Goal: Task Accomplishment & Management: Complete application form

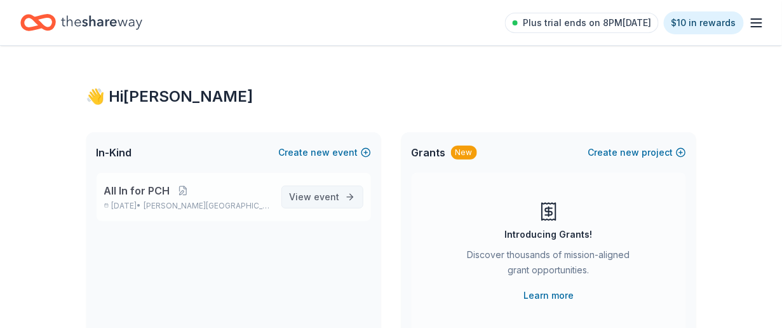
click at [290, 204] on span "View event" at bounding box center [315, 196] width 50 height 15
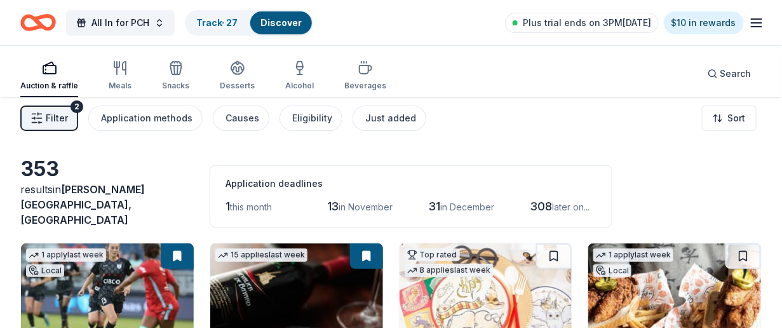
click at [68, 126] on span "Filter" at bounding box center [57, 117] width 22 height 15
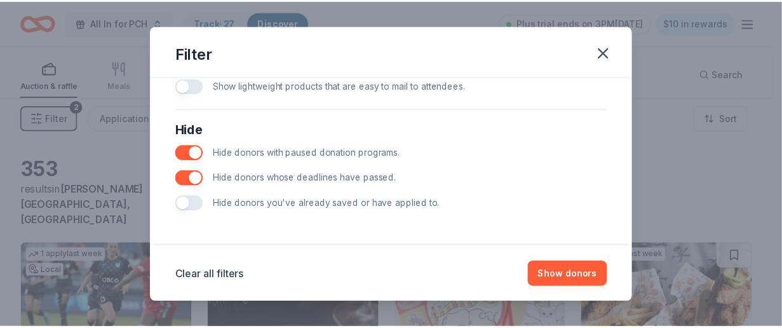
scroll to position [889, 0]
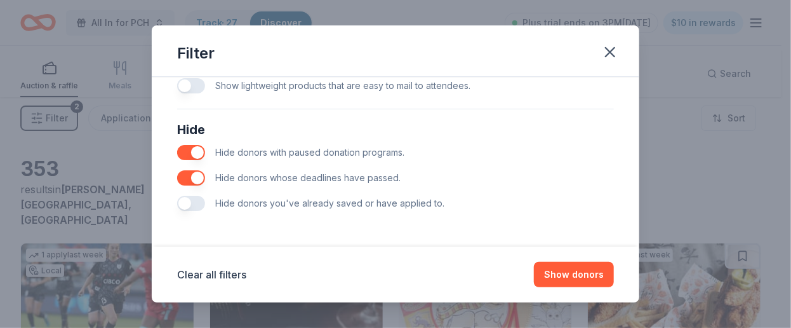
click at [177, 196] on button "button" at bounding box center [191, 203] width 28 height 15
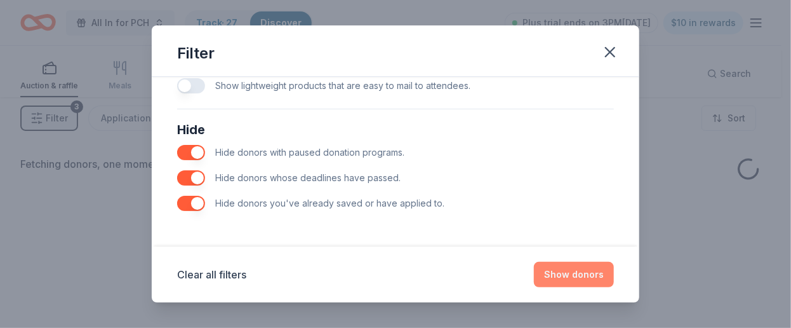
click at [606, 262] on button "Show donors" at bounding box center [574, 274] width 80 height 25
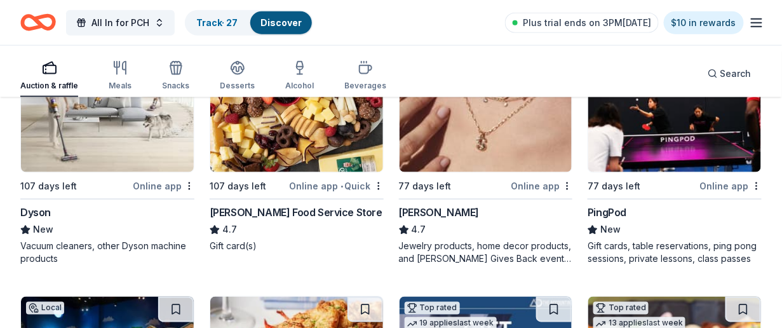
scroll to position [444, 0]
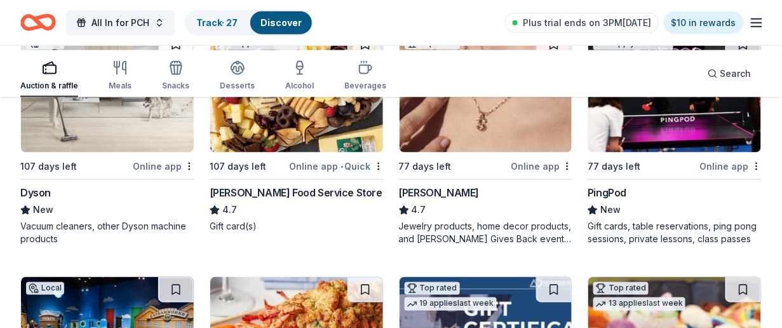
click at [491, 152] on img at bounding box center [485, 92] width 173 height 121
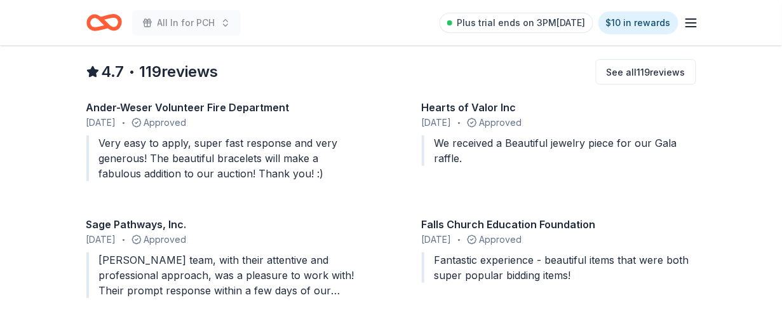
scroll to position [1270, 0]
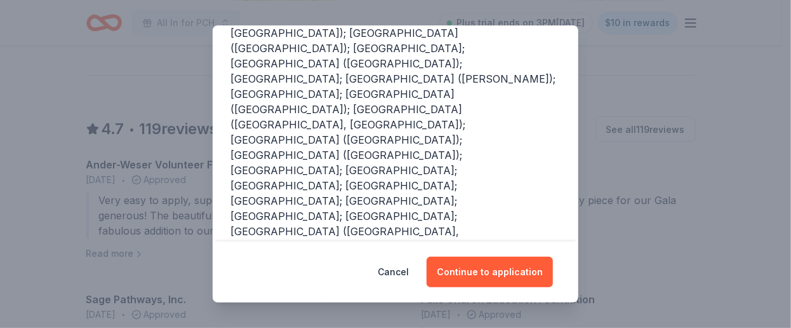
scroll to position [422, 0]
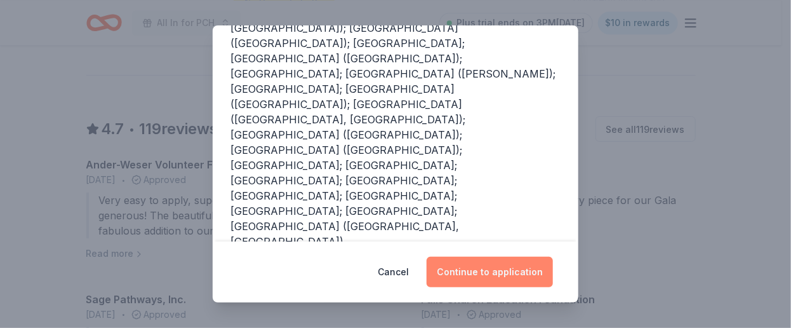
click at [536, 267] on button "Continue to application" at bounding box center [490, 271] width 126 height 30
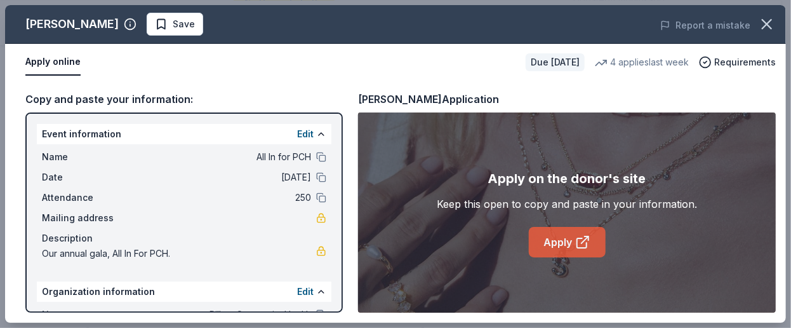
click at [587, 250] on icon at bounding box center [582, 241] width 15 height 15
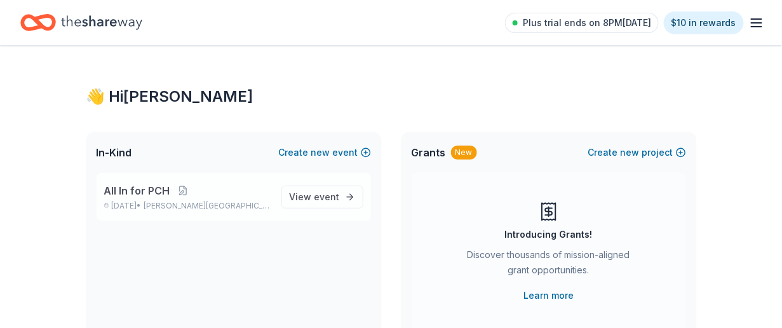
click at [170, 198] on span "All In for PCH" at bounding box center [137, 190] width 66 height 15
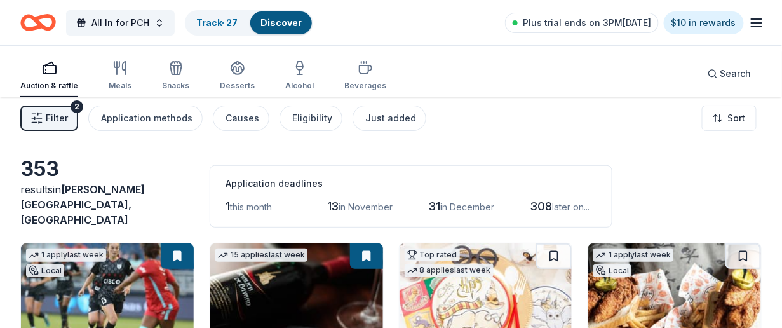
click at [67, 126] on span "Filter" at bounding box center [57, 117] width 22 height 15
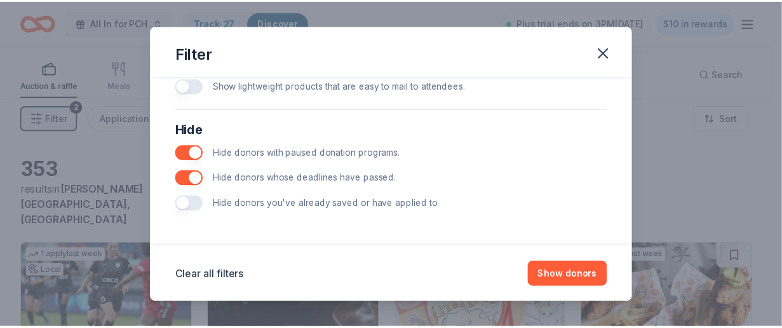
scroll to position [905, 0]
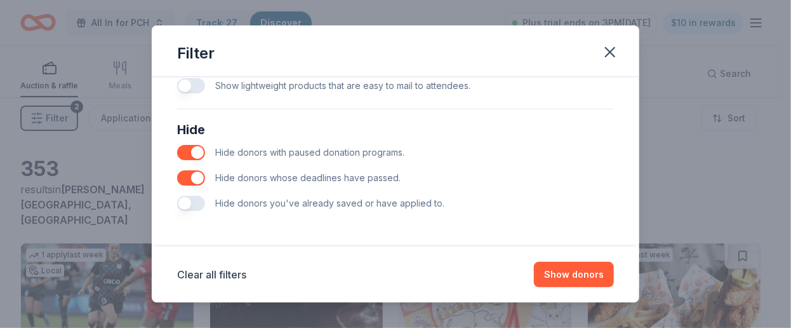
click at [177, 196] on button "button" at bounding box center [191, 203] width 28 height 15
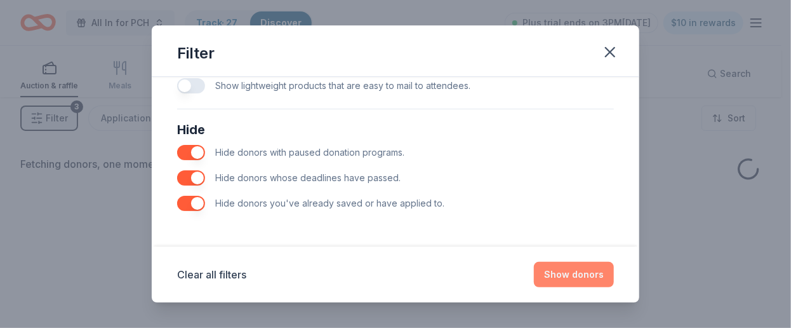
click at [614, 264] on button "Show donors" at bounding box center [574, 274] width 80 height 25
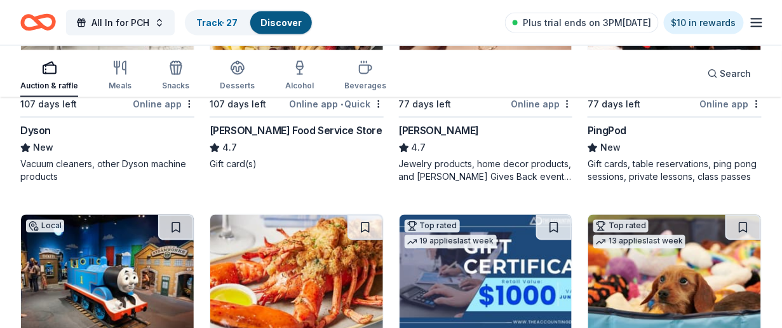
scroll to position [507, 0]
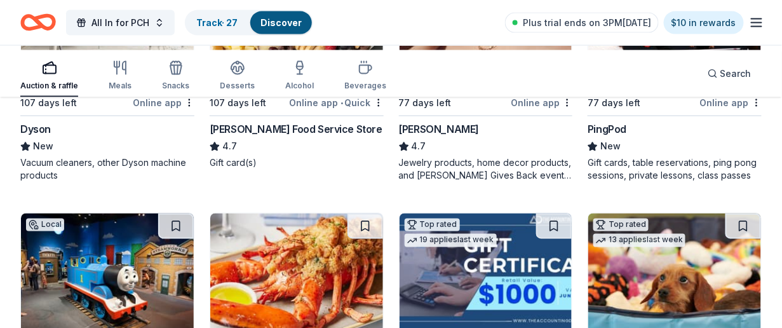
click at [487, 89] on img at bounding box center [485, 28] width 173 height 121
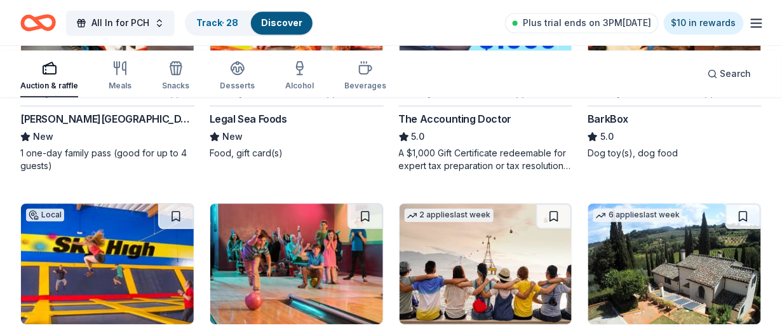
scroll to position [825, 0]
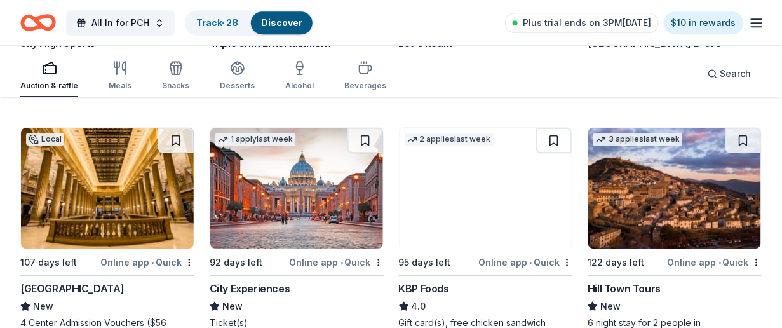
scroll to position [1143, 0]
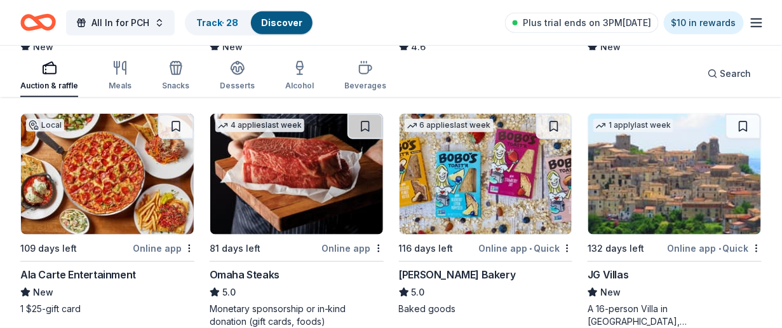
scroll to position [1333, 0]
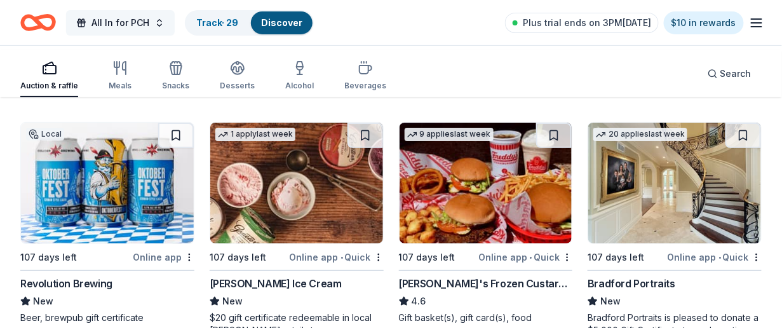
click at [149, 27] on span "All In for PCH" at bounding box center [120, 22] width 58 height 15
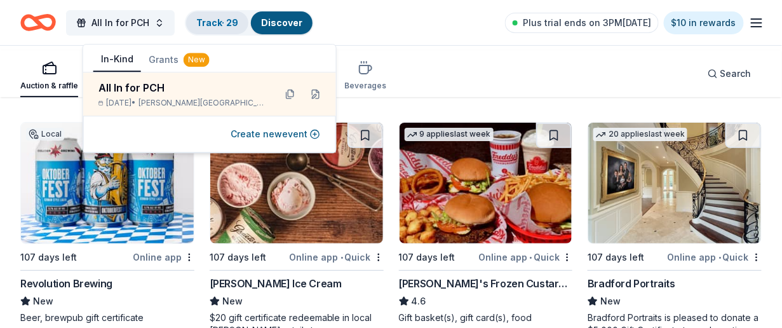
click at [238, 24] on link "Track · 29" at bounding box center [217, 22] width 42 height 11
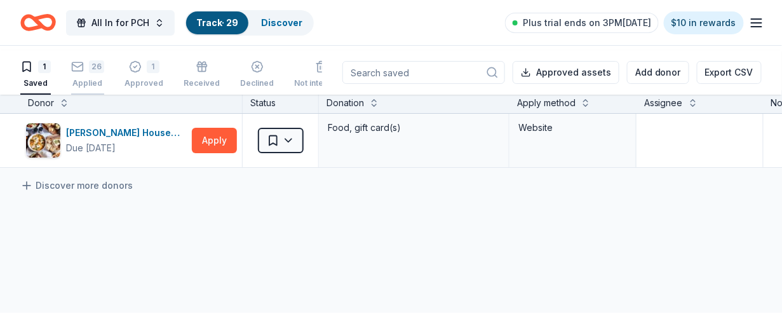
click at [104, 73] on div "26" at bounding box center [96, 66] width 15 height 13
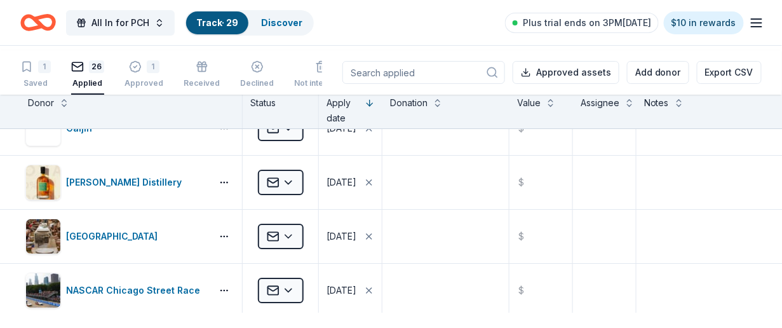
scroll to position [1143, 0]
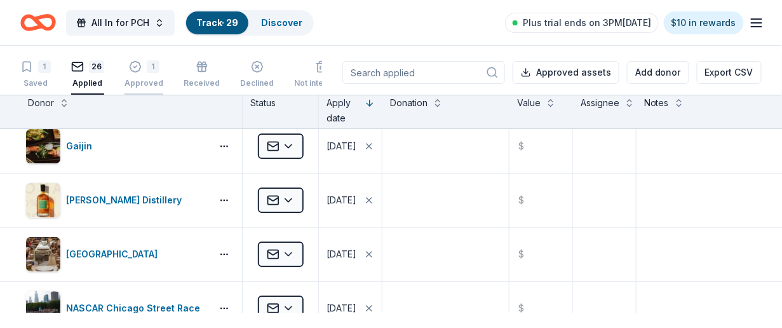
click at [163, 88] on div "Approved" at bounding box center [143, 83] width 39 height 10
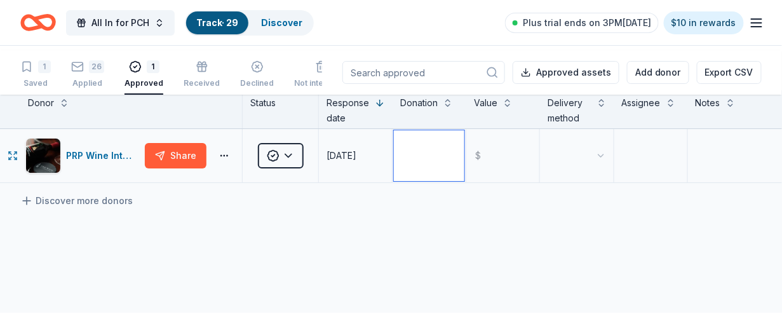
click at [433, 174] on textarea at bounding box center [429, 155] width 70 height 51
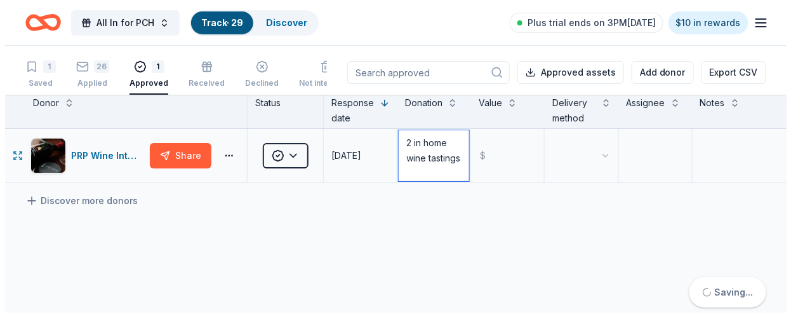
scroll to position [48, 0]
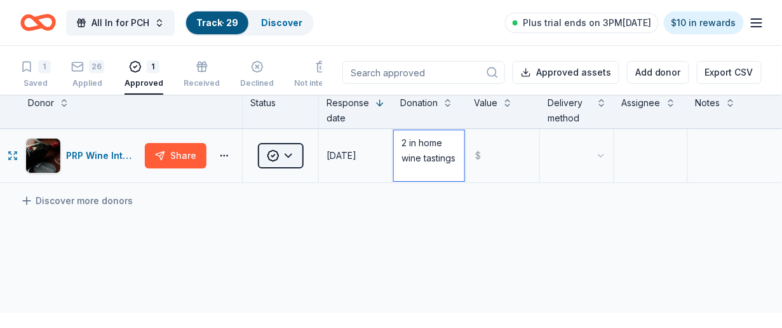
type textarea "2 in home wine tastings"
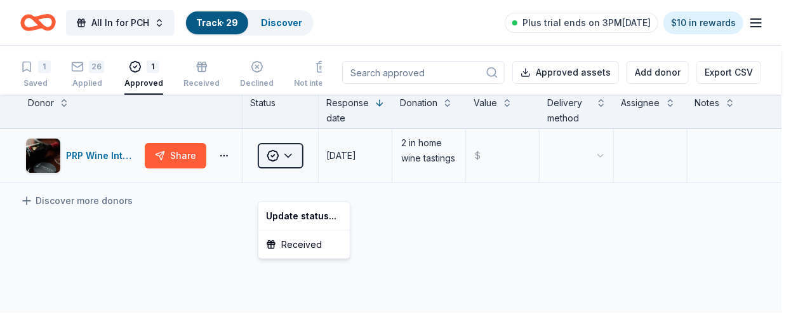
click at [298, 182] on html "All In for PCH Track · 29 Discover Plus trial ends on 3PM, 10/7 $10 in rewards …" at bounding box center [395, 164] width 791 height 328
click at [310, 256] on div "Received" at bounding box center [304, 244] width 86 height 23
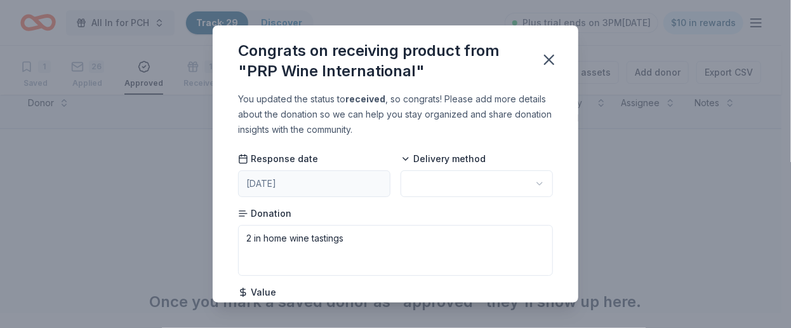
click at [479, 218] on html "All In for PCH Track · 29 Discover Plus trial ends on 3PM, 10/7 $10 in rewards …" at bounding box center [395, 164] width 791 height 328
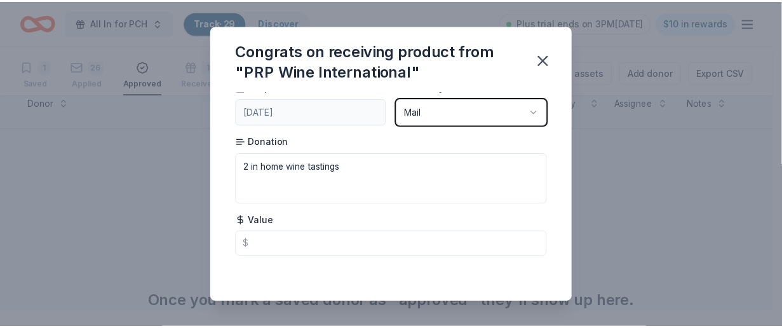
scroll to position [151, 0]
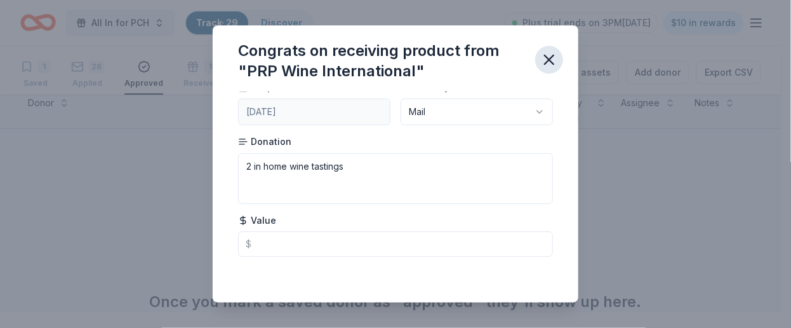
click at [558, 69] on icon "button" at bounding box center [549, 60] width 18 height 18
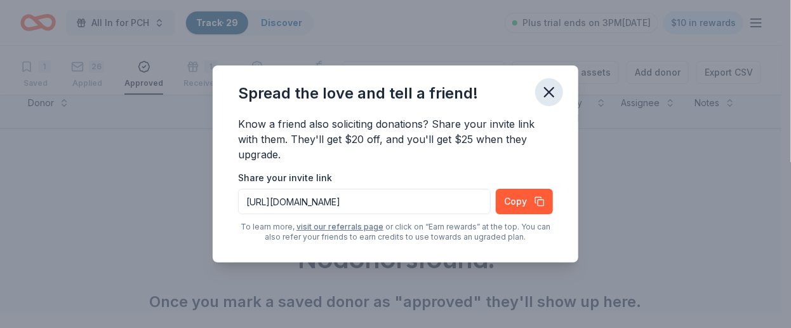
click at [558, 83] on icon "button" at bounding box center [549, 92] width 18 height 18
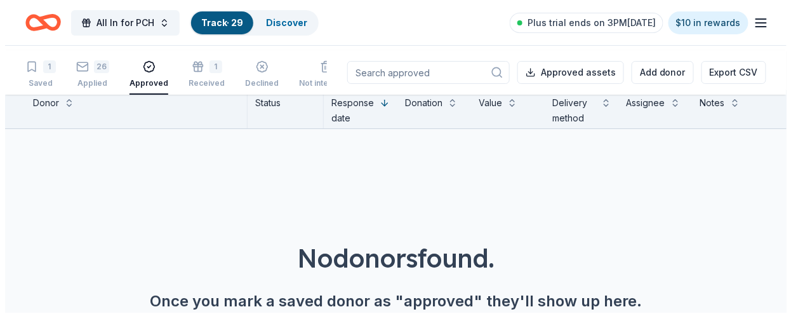
scroll to position [0, 0]
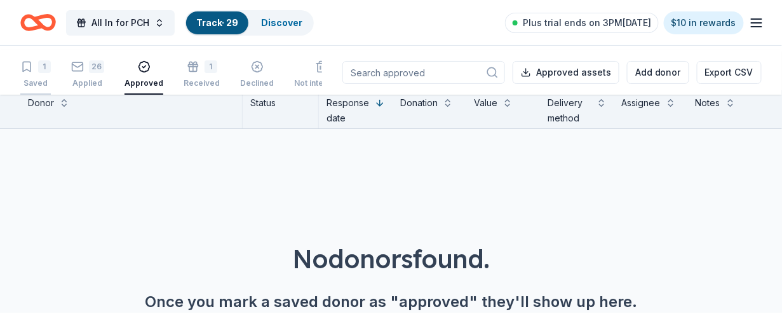
click at [44, 73] on div "1" at bounding box center [35, 66] width 30 height 13
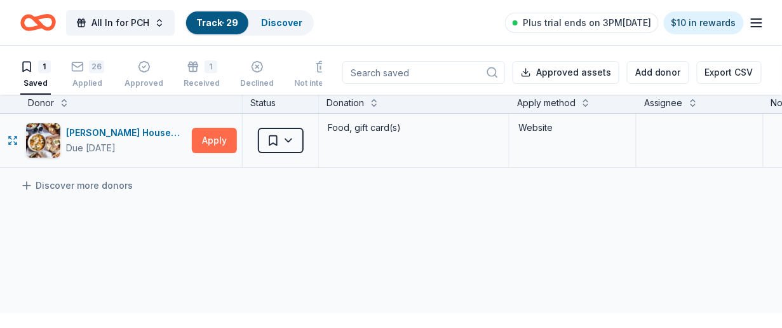
click at [206, 153] on button "Apply" at bounding box center [214, 140] width 45 height 25
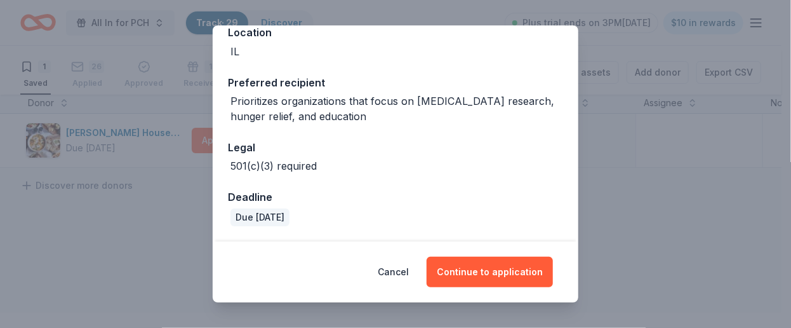
scroll to position [265, 0]
click at [409, 260] on button "Cancel" at bounding box center [393, 271] width 31 height 30
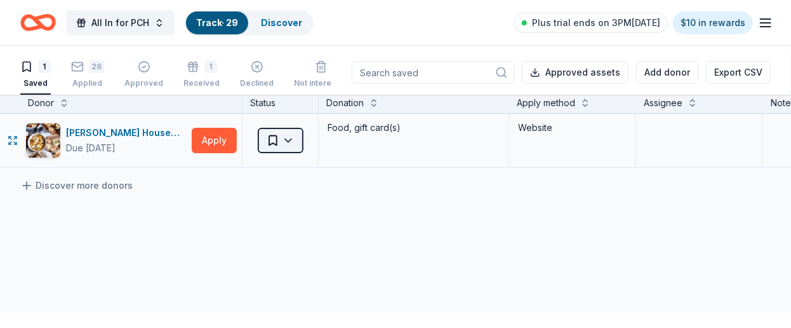
click at [297, 166] on html "All In for PCH Track · 29 Discover Plus trial ends on 3PM, 10/7 $10 in rewards …" at bounding box center [395, 164] width 791 height 328
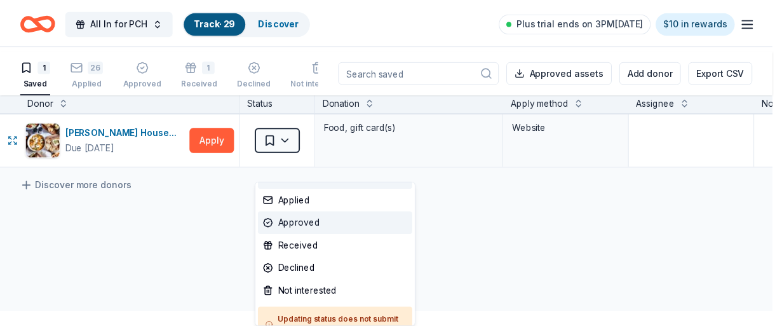
scroll to position [119, 0]
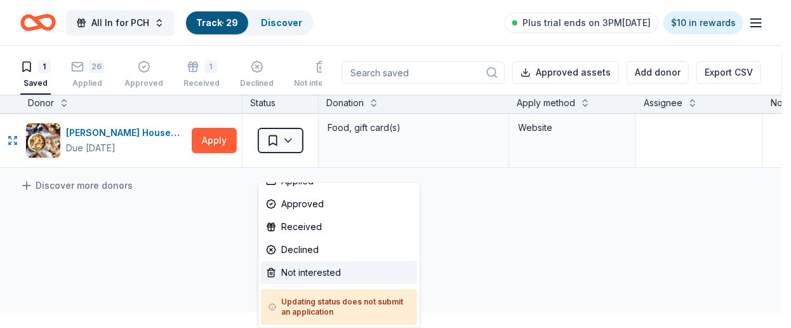
click at [335, 261] on div "Not interested" at bounding box center [339, 272] width 156 height 23
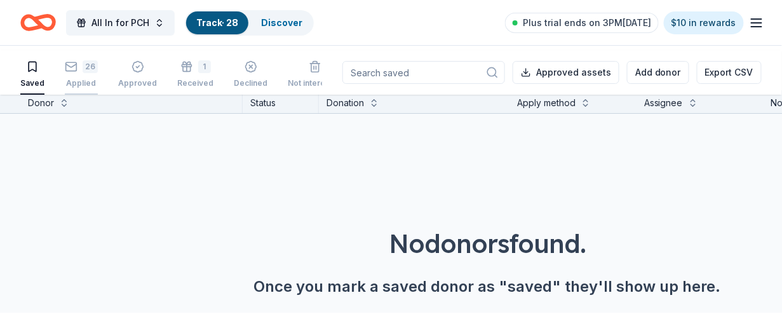
click at [98, 73] on div "26" at bounding box center [90, 66] width 15 height 13
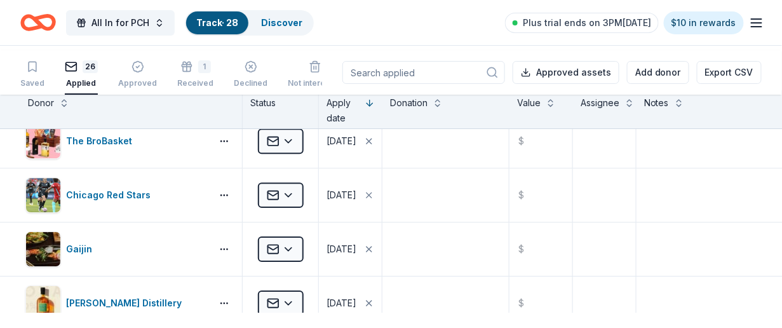
scroll to position [889, 0]
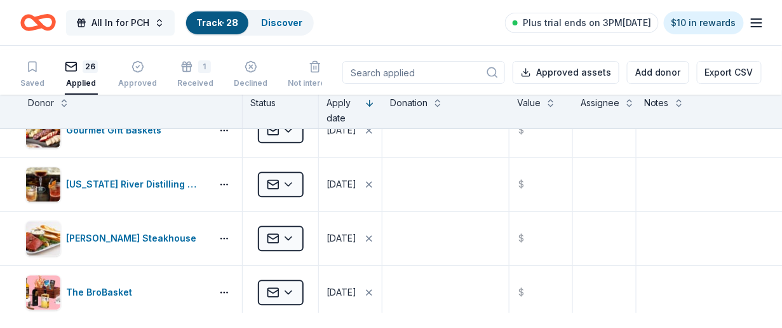
click at [149, 28] on span "All In for PCH" at bounding box center [120, 22] width 58 height 15
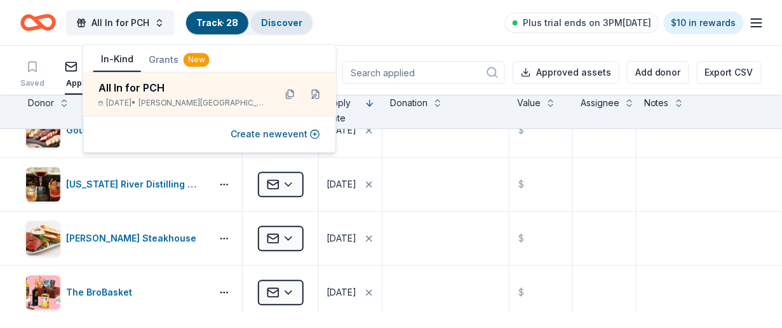
click at [302, 25] on link "Discover" at bounding box center [281, 22] width 41 height 11
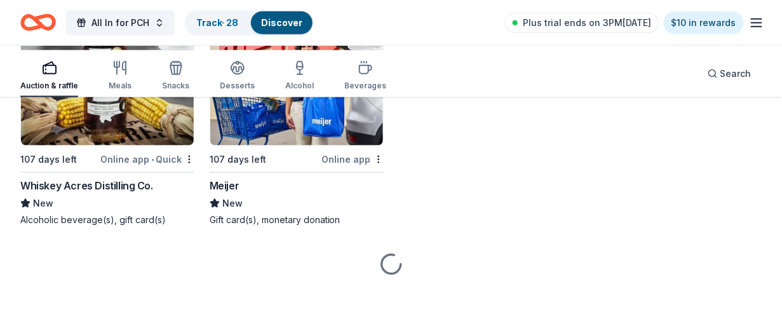
scroll to position [5265, 0]
click at [726, 70] on span "Search" at bounding box center [735, 73] width 31 height 15
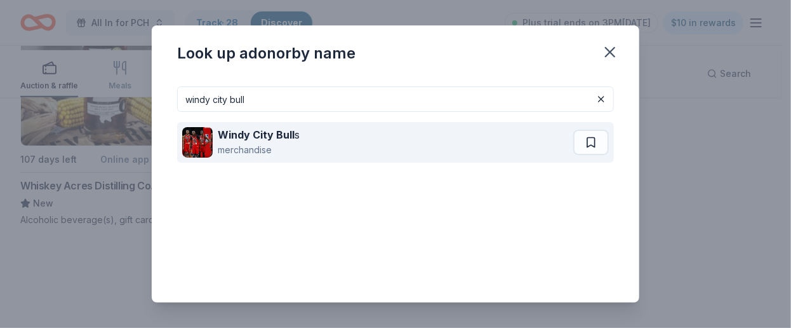
type input "windy city bull"
click at [228, 141] on strong "Windy City Bull" at bounding box center [256, 134] width 77 height 13
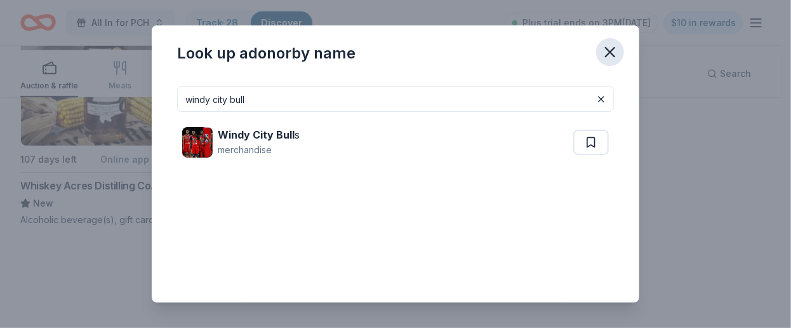
click at [619, 61] on icon "button" at bounding box center [610, 52] width 18 height 18
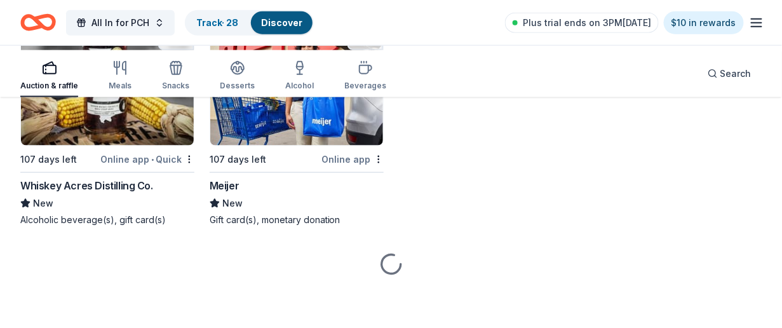
scroll to position [5329, 0]
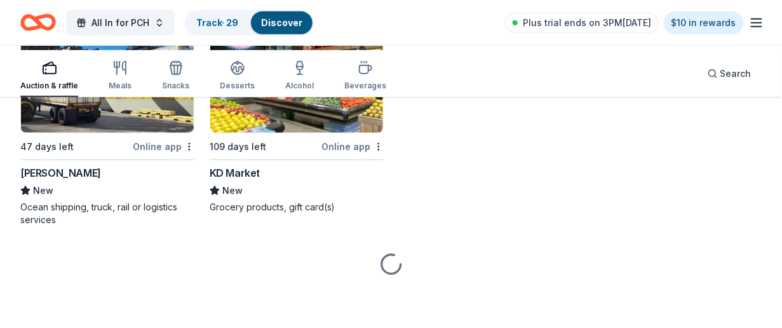
scroll to position [5963, 0]
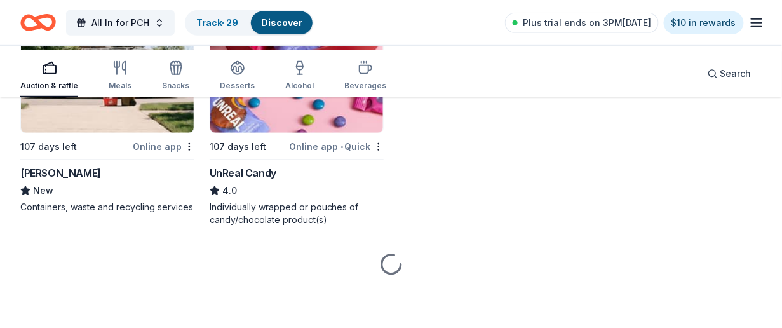
scroll to position [7995, 0]
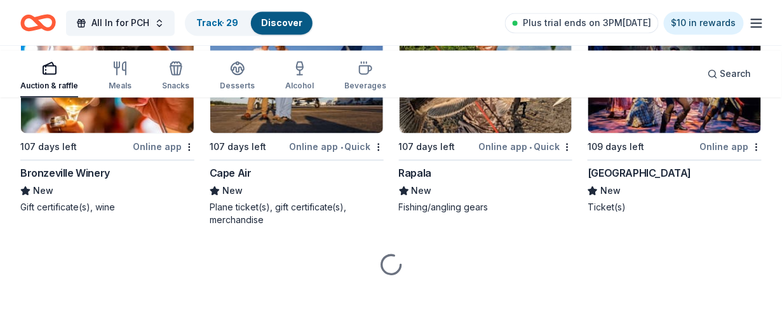
scroll to position [8567, 0]
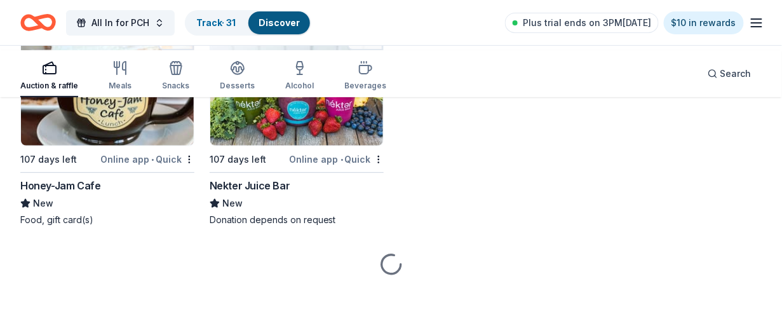
scroll to position [9772, 0]
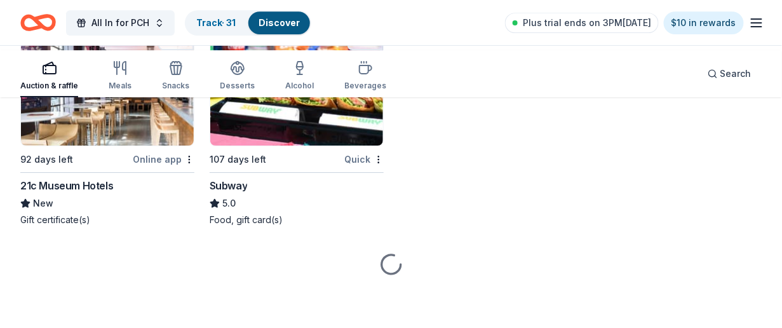
scroll to position [11804, 0]
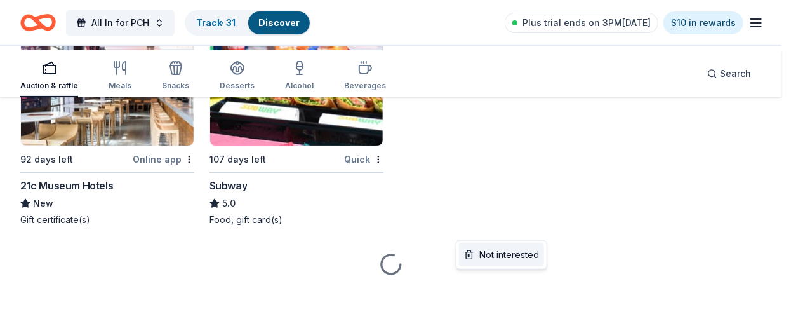
click at [540, 255] on div "Not interested" at bounding box center [501, 254] width 85 height 23
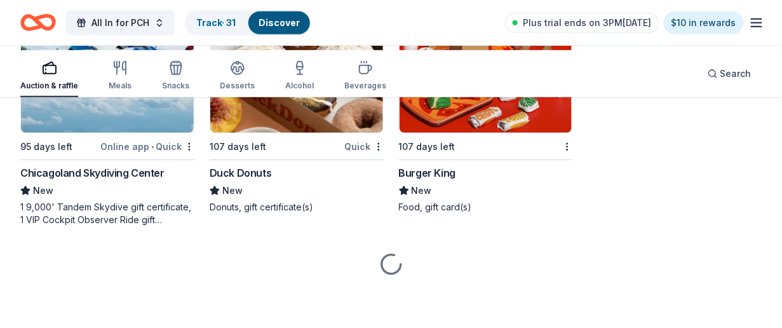
scroll to position [14229, 0]
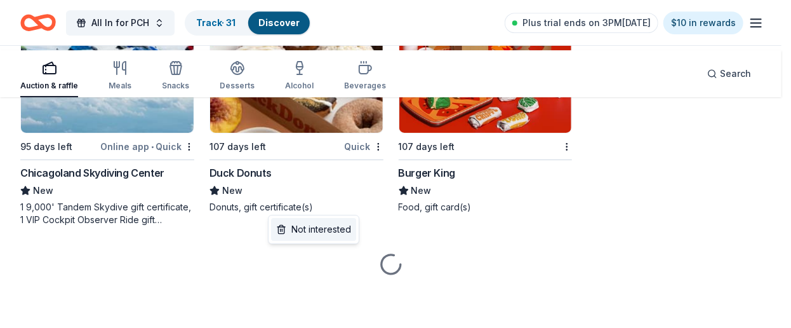
click at [330, 229] on div "Not interested" at bounding box center [313, 229] width 85 height 23
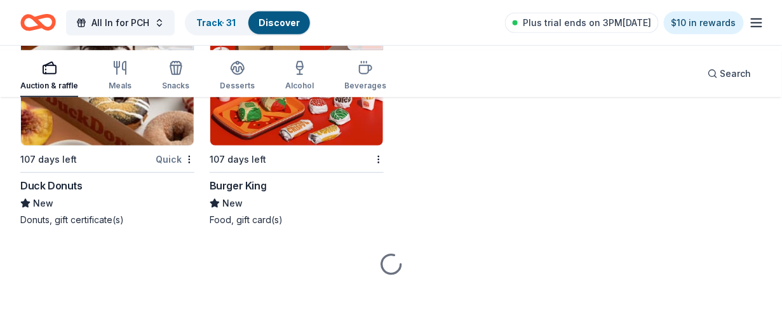
scroll to position [14546, 0]
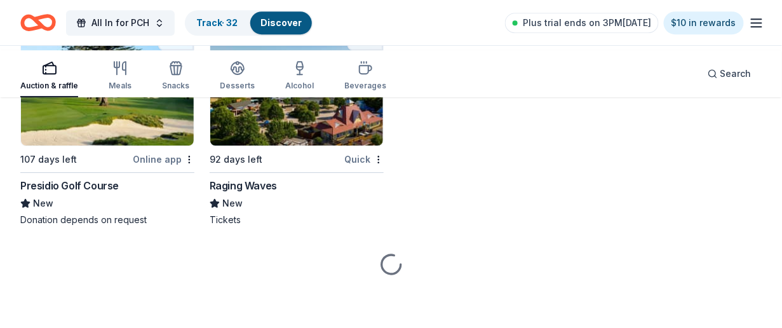
scroll to position [19505, 0]
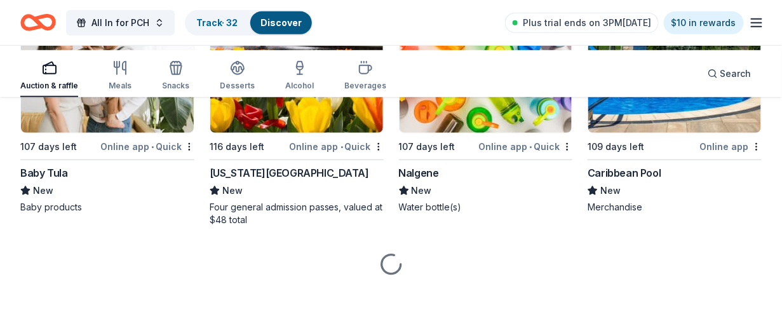
scroll to position [20775, 0]
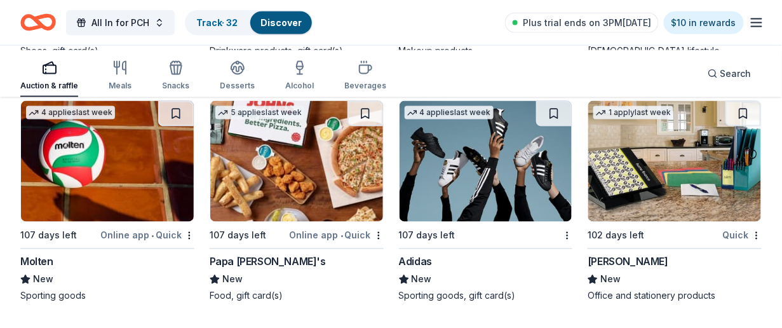
scroll to position [23124, 0]
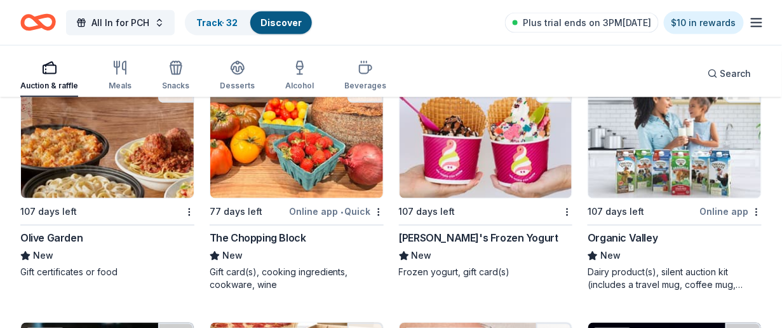
scroll to position [10901, 0]
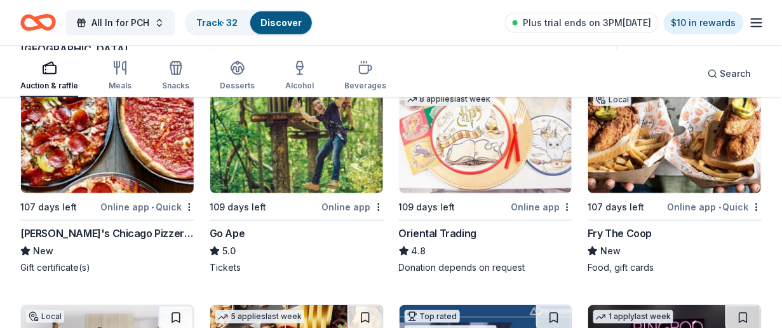
scroll to position [0, 0]
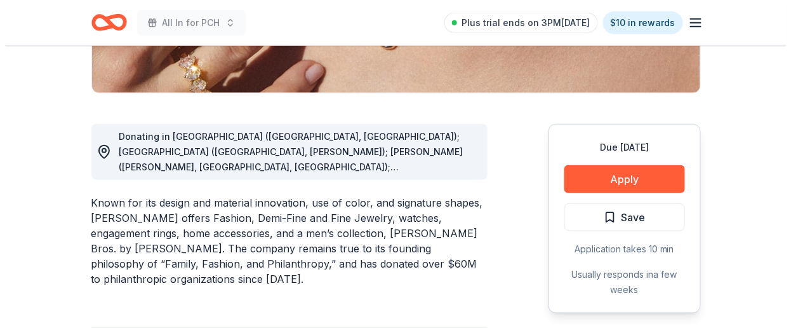
scroll to position [382, 0]
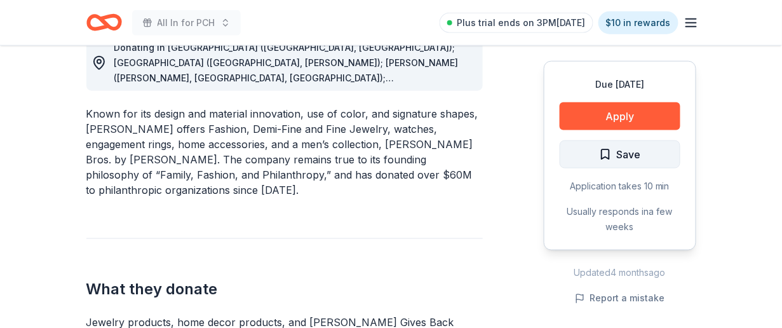
click at [616, 163] on span "Save" at bounding box center [628, 154] width 24 height 17
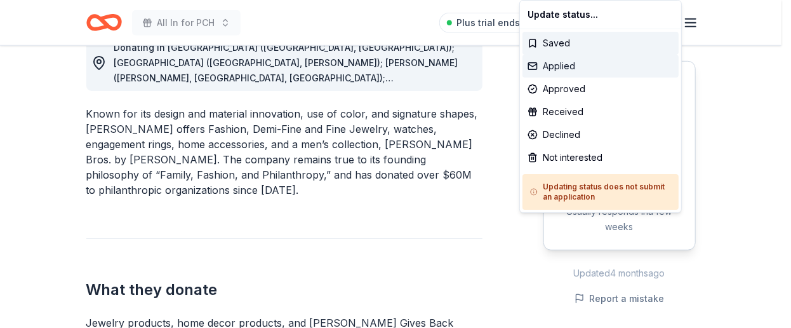
click at [574, 77] on div "Applied" at bounding box center [601, 66] width 156 height 23
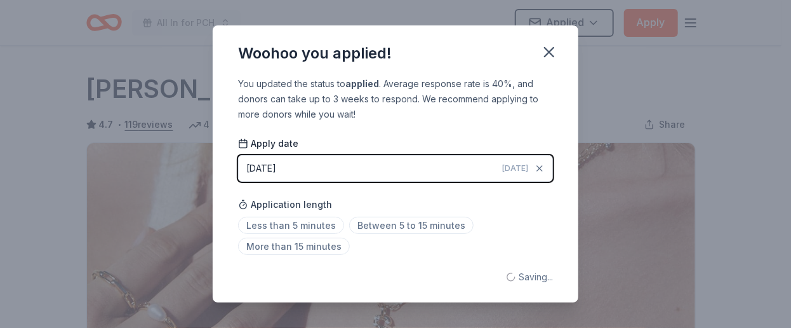
scroll to position [0, 0]
click at [309, 271] on html "All In for PCH Applied Apply Due in 77 days Share Kendra Scott 4.7 • 119 review…" at bounding box center [395, 164] width 791 height 328
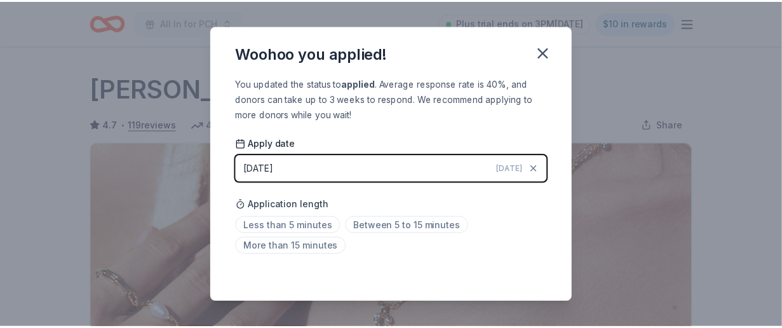
scroll to position [467, 0]
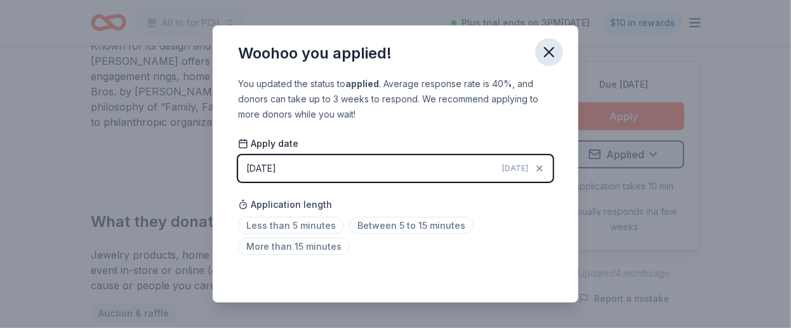
click at [554, 57] on icon "button" at bounding box center [549, 52] width 9 height 9
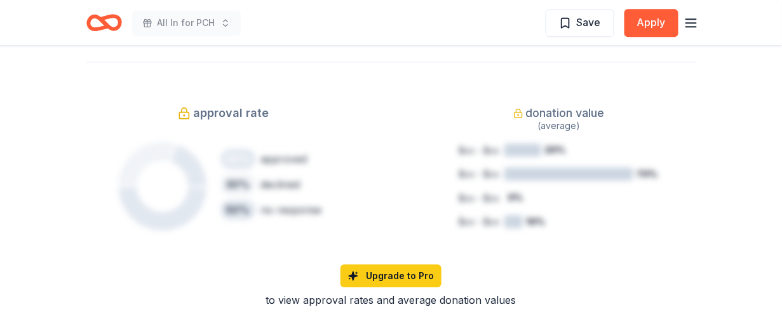
scroll to position [956, 0]
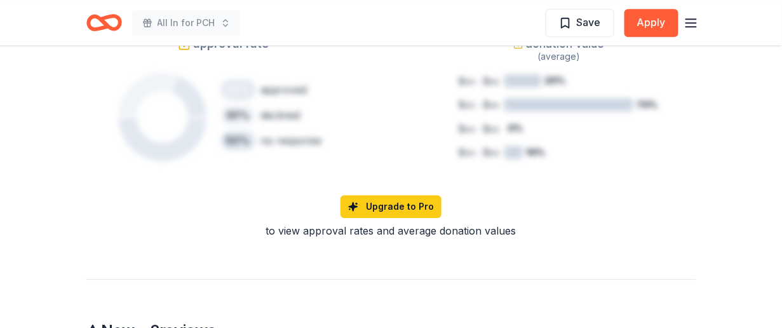
scroll to position [762, 0]
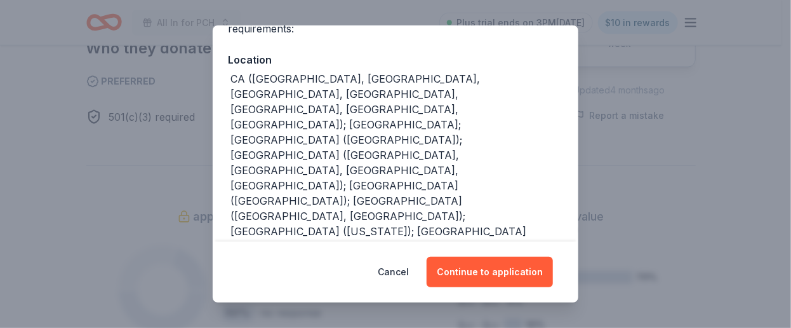
scroll to position [261, 0]
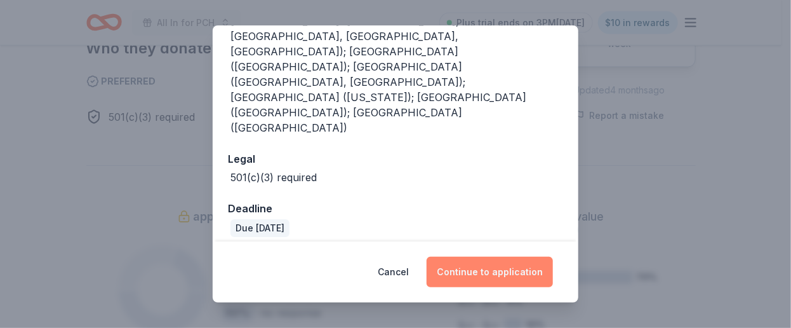
click at [501, 258] on button "Continue to application" at bounding box center [490, 271] width 126 height 30
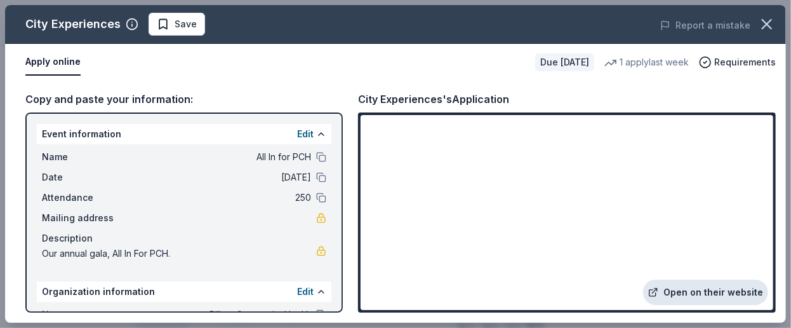
click at [700, 279] on link "Open on their website" at bounding box center [705, 291] width 125 height 25
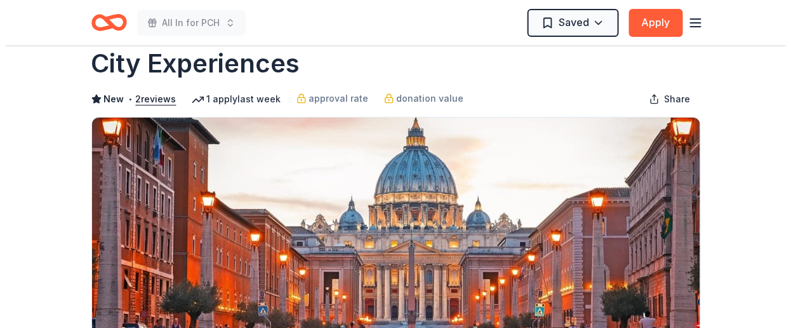
scroll to position [194, 0]
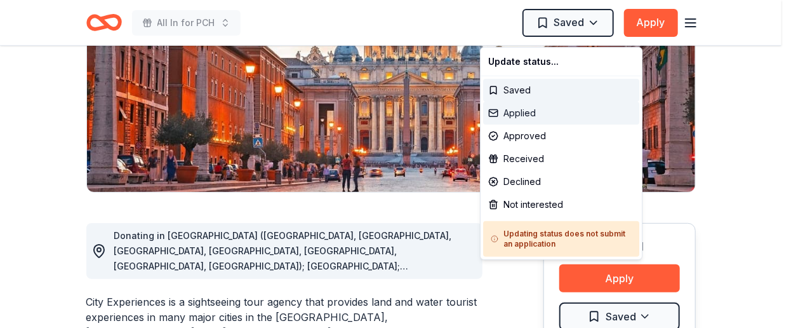
click at [549, 124] on div "Applied" at bounding box center [561, 113] width 156 height 23
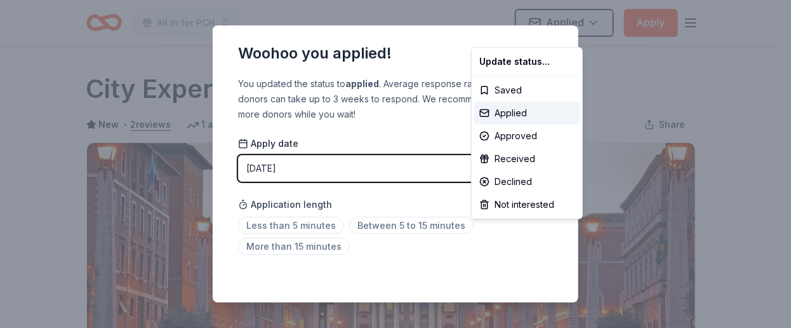
click at [309, 273] on html "All In for PCH Applied Apply Due in 92 days Share City Experiences New • 2 revi…" at bounding box center [395, 164] width 791 height 328
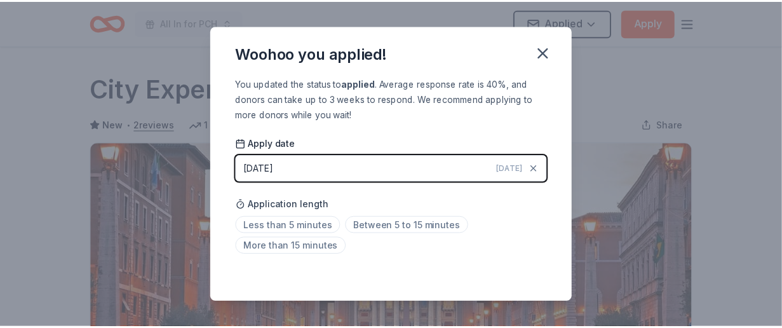
scroll to position [76, 0]
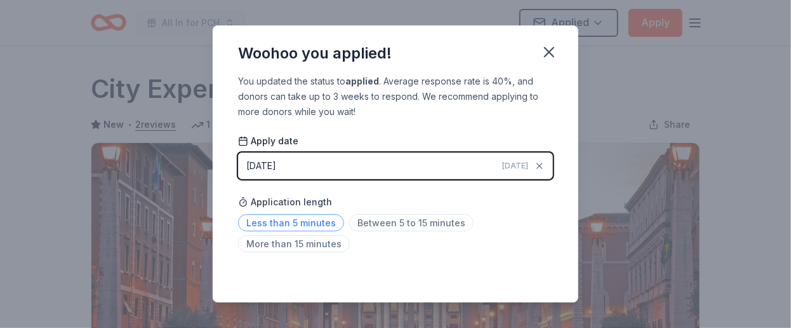
click at [287, 214] on span "Less than 5 minutes" at bounding box center [291, 222] width 106 height 17
click at [558, 60] on icon "button" at bounding box center [549, 52] width 18 height 18
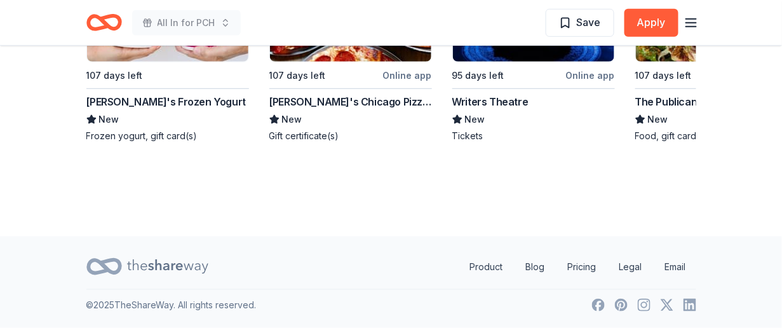
scroll to position [1717, 0]
click at [596, 62] on img at bounding box center [533, 1] width 161 height 121
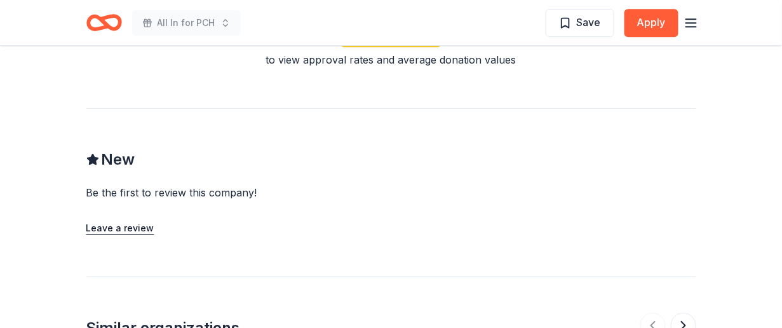
scroll to position [1083, 0]
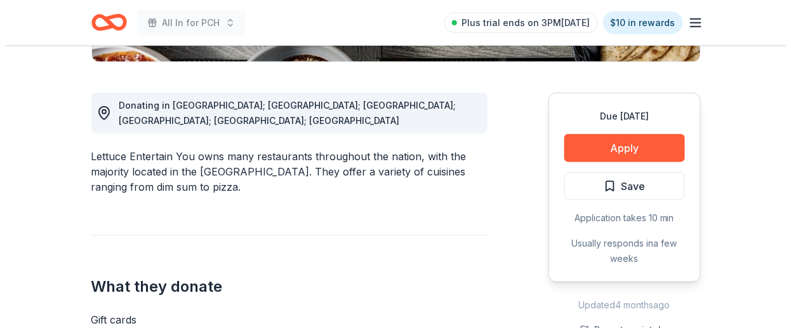
scroll to position [378, 0]
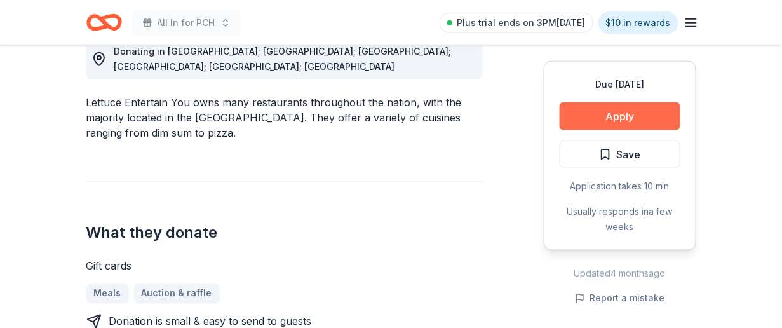
click at [597, 130] on button "Apply" at bounding box center [619, 116] width 121 height 28
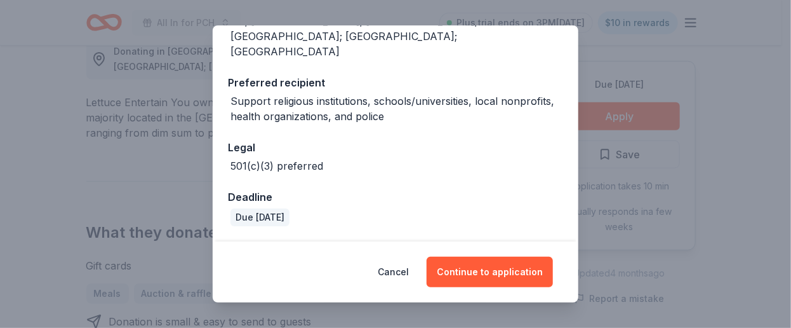
scroll to position [265, 0]
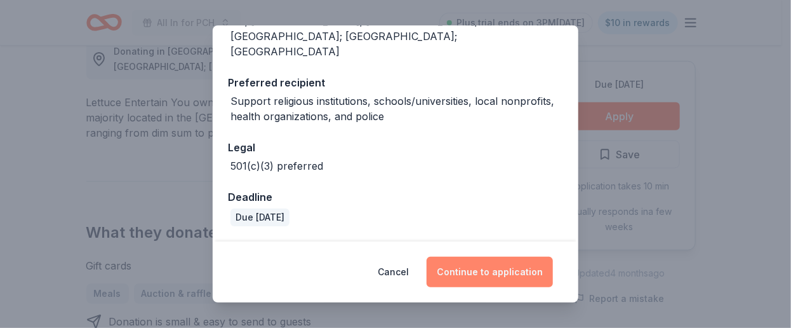
click at [512, 257] on button "Continue to application" at bounding box center [490, 271] width 126 height 30
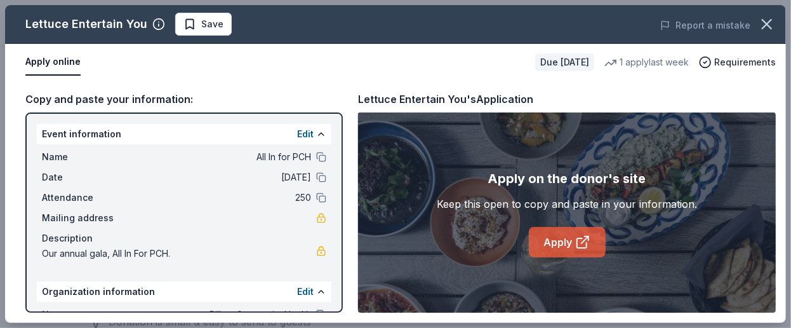
click at [590, 250] on icon at bounding box center [582, 241] width 15 height 15
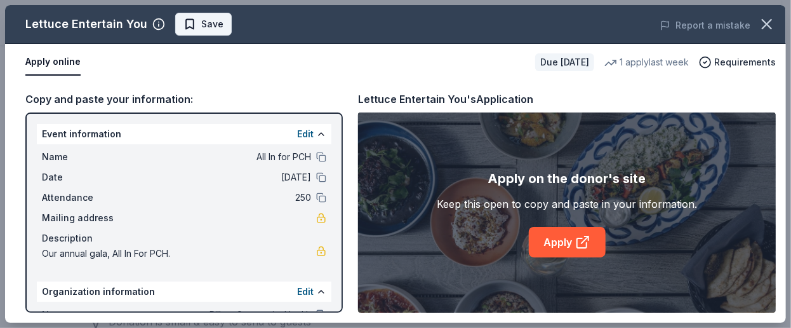
click at [223, 31] on span "Save" at bounding box center [212, 24] width 22 height 15
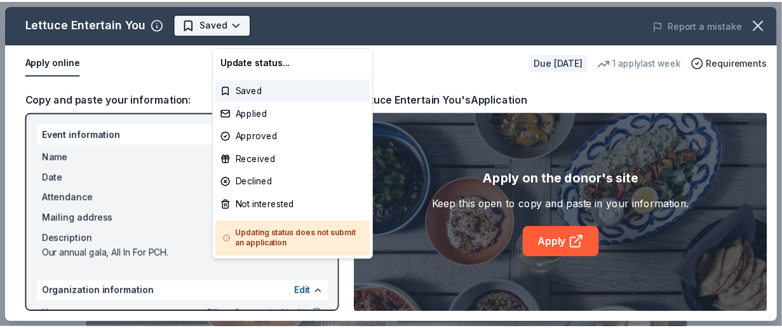
scroll to position [0, 0]
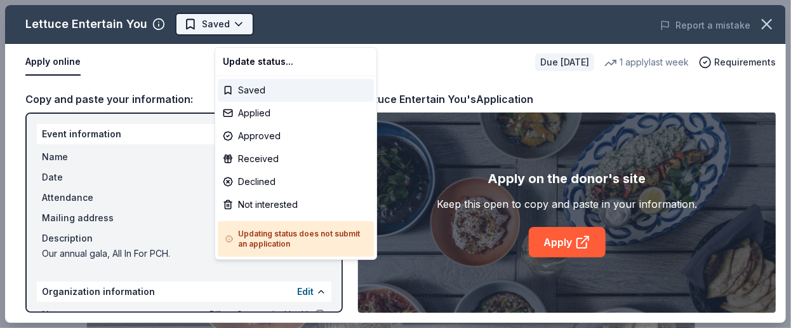
click at [264, 30] on body "All In for PCH Saved Apply Due in 107 days Share Lettuce Entertain You New • 1 …" at bounding box center [391, 164] width 782 height 328
click at [262, 124] on div "Applied" at bounding box center [296, 113] width 156 height 23
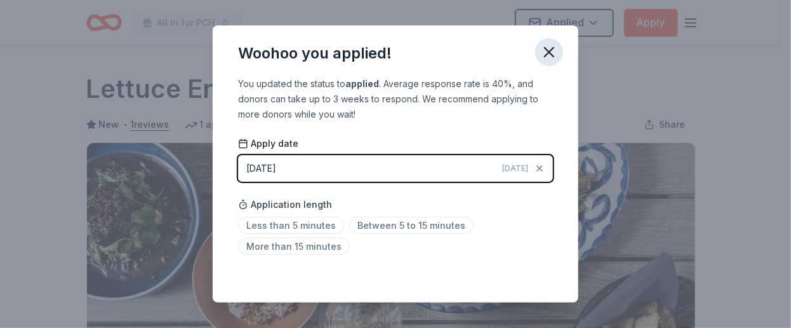
click at [554, 56] on icon "button" at bounding box center [549, 52] width 9 height 9
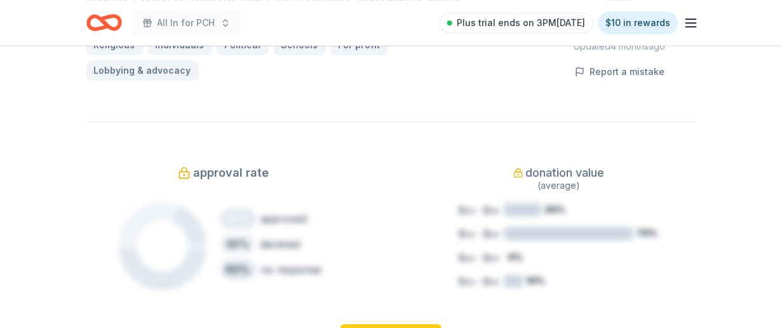
scroll to position [1079, 0]
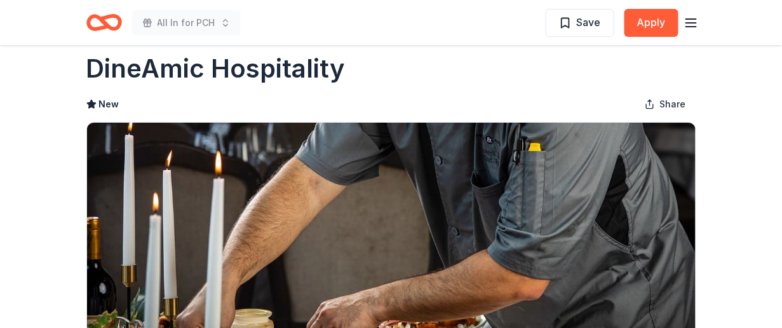
scroll to position [4, 0]
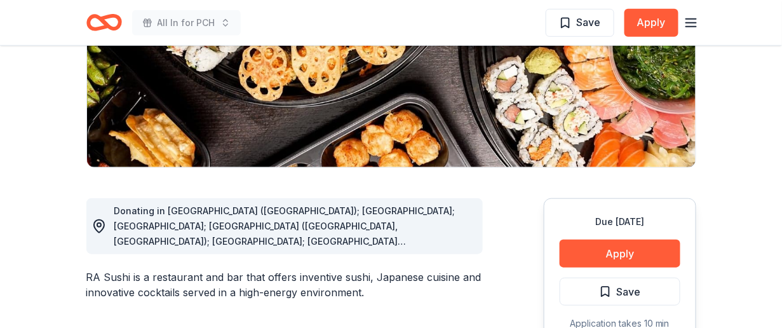
scroll to position [382, 0]
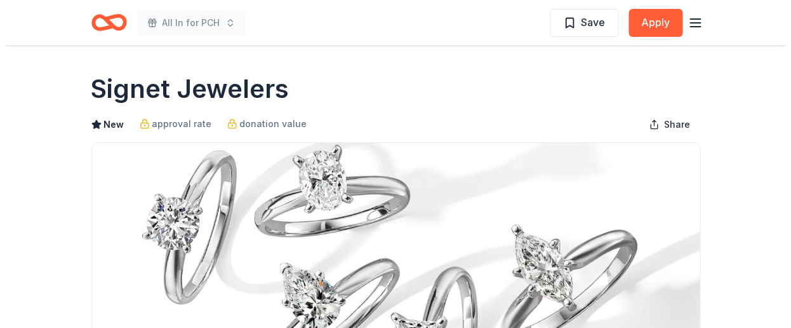
scroll to position [63, 0]
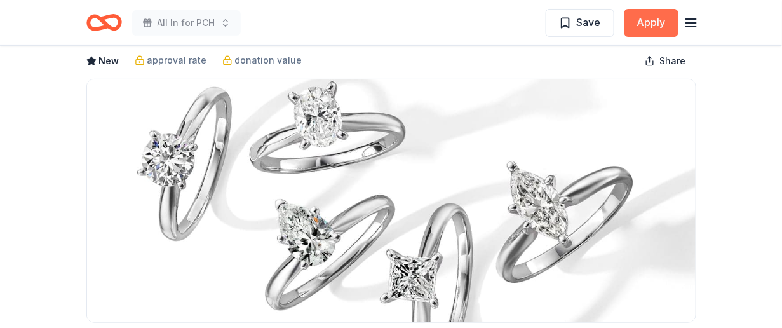
click at [631, 25] on button "Apply" at bounding box center [651, 23] width 54 height 28
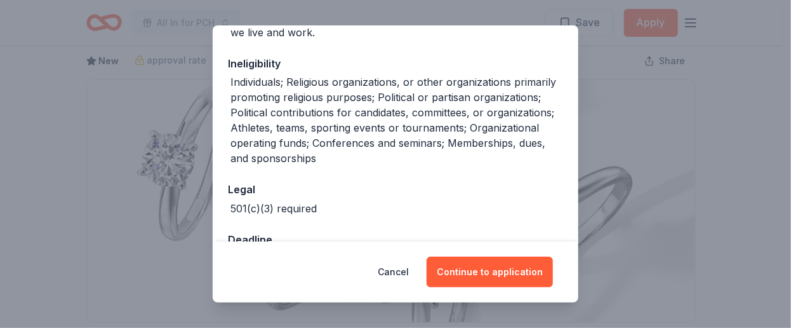
scroll to position [317, 0]
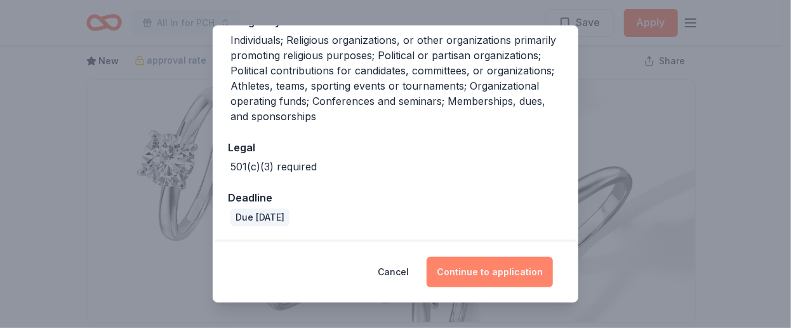
click at [484, 263] on button "Continue to application" at bounding box center [490, 271] width 126 height 30
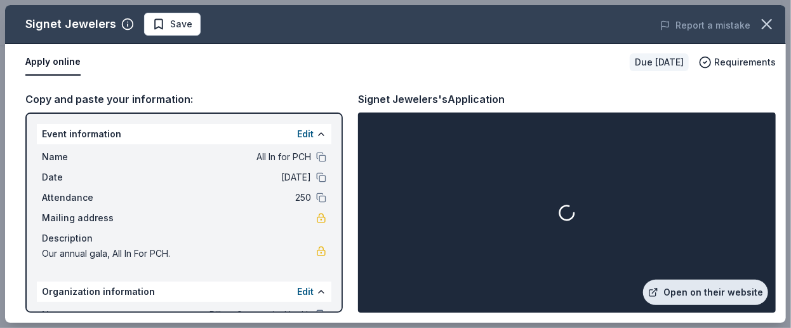
click at [676, 284] on link "Open on their website" at bounding box center [705, 291] width 125 height 25
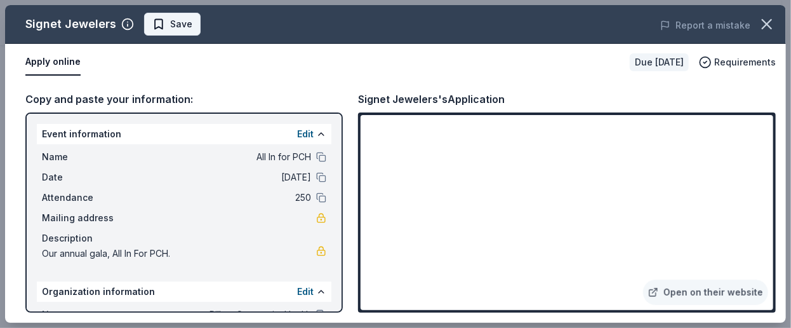
click at [192, 32] on span "Save" at bounding box center [181, 24] width 22 height 15
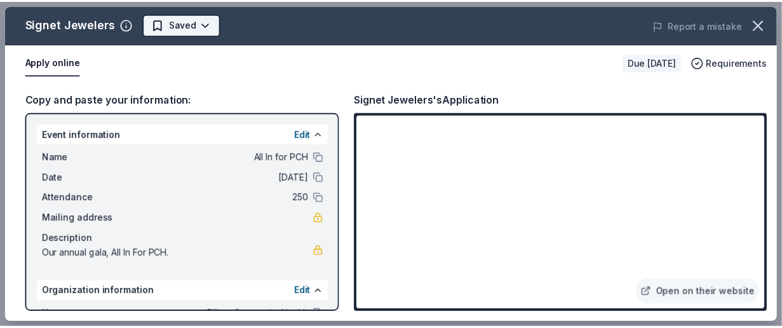
scroll to position [0, 0]
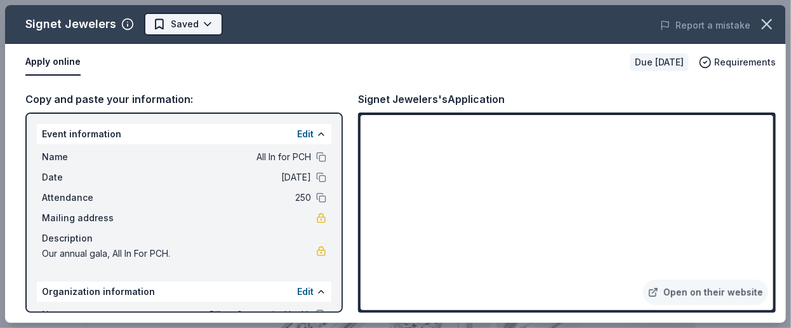
click at [256, 34] on body "All In for PCH Saved Apply Due [DATE] Share Signet Jewelers New approval rate d…" at bounding box center [391, 164] width 782 height 328
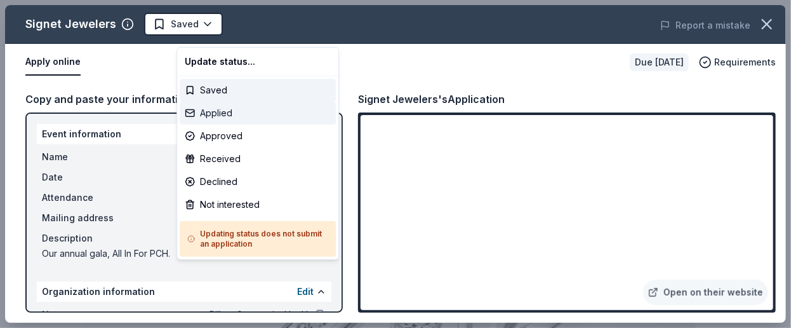
click at [237, 124] on div "Applied" at bounding box center [258, 113] width 156 height 23
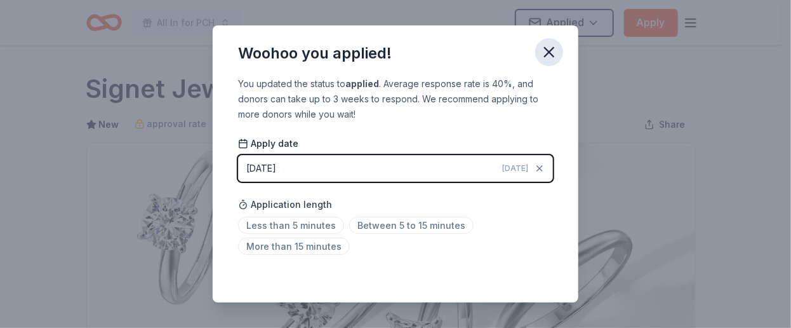
click at [558, 58] on icon "button" at bounding box center [549, 52] width 18 height 18
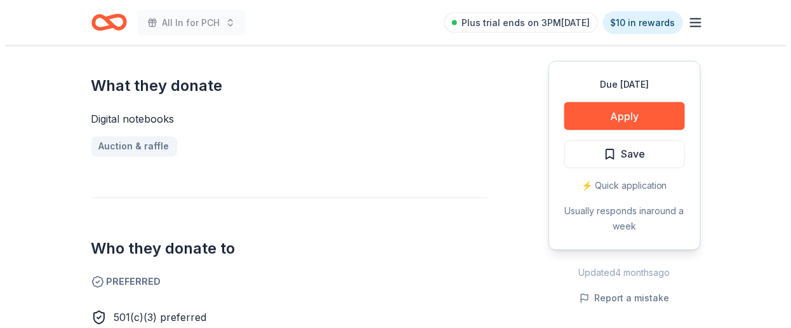
scroll to position [508, 0]
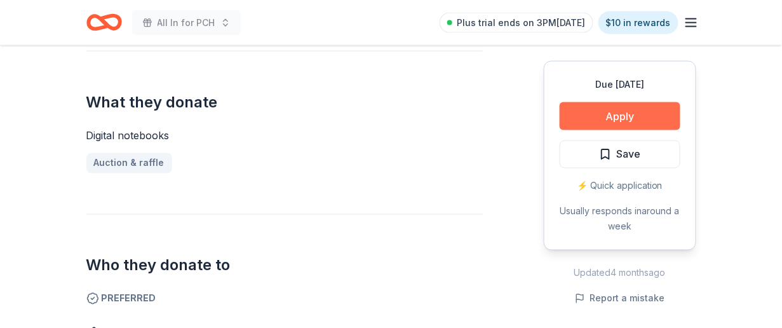
click at [582, 130] on button "Apply" at bounding box center [619, 116] width 121 height 28
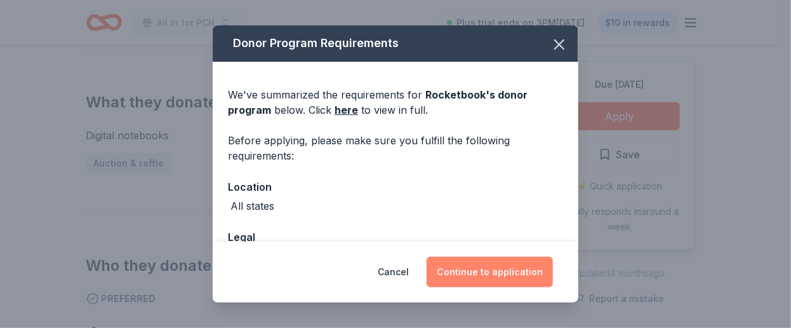
click at [519, 263] on button "Continue to application" at bounding box center [490, 271] width 126 height 30
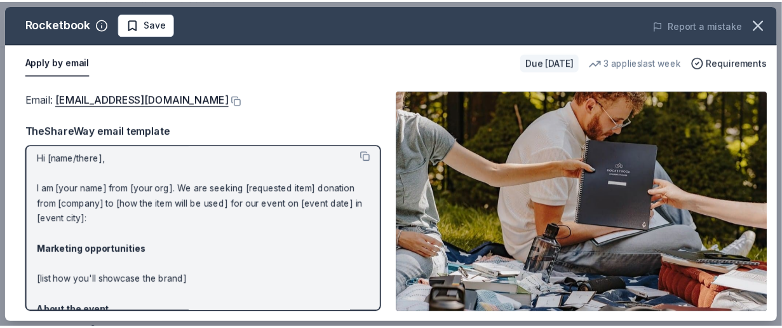
scroll to position [0, 0]
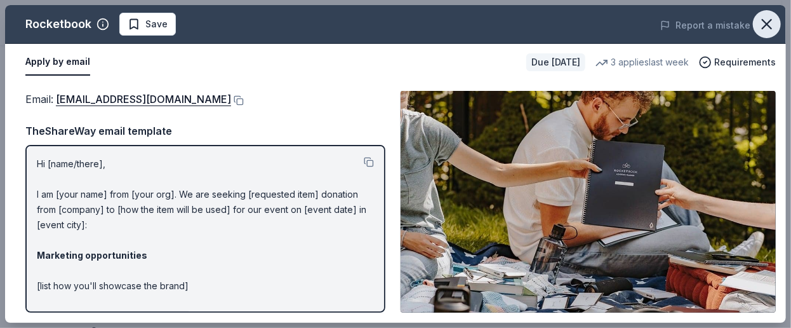
click at [758, 26] on icon "button" at bounding box center [767, 24] width 18 height 18
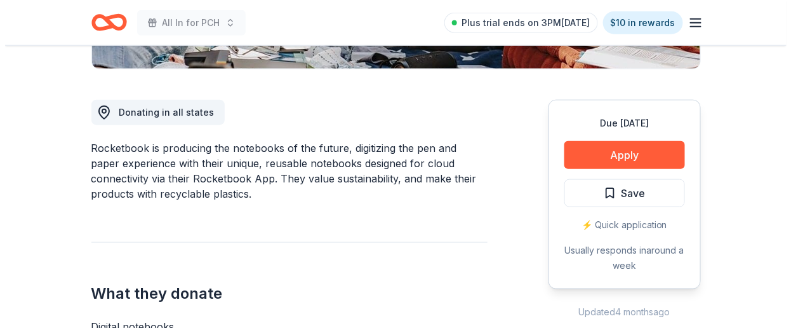
scroll to position [317, 0]
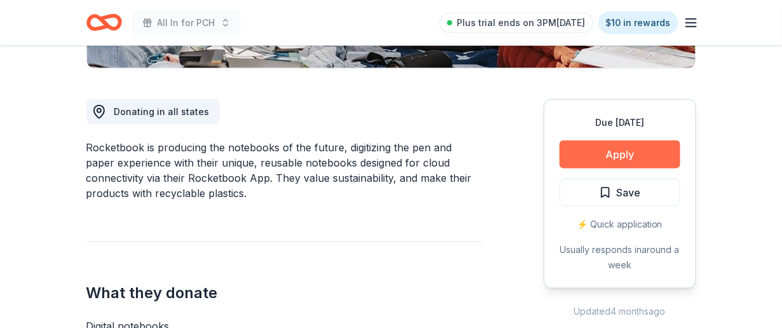
click at [578, 168] on button "Apply" at bounding box center [619, 154] width 121 height 28
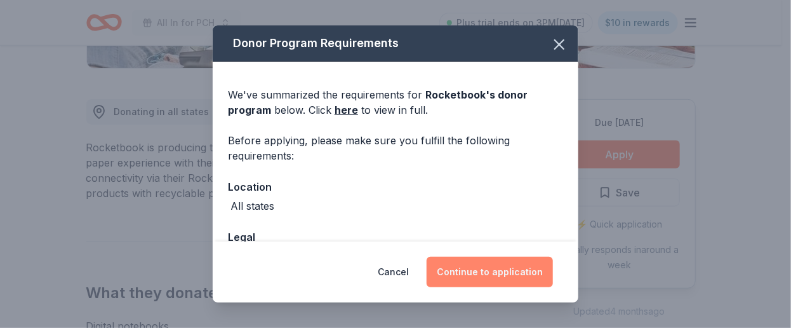
click at [553, 260] on button "Continue to application" at bounding box center [490, 271] width 126 height 30
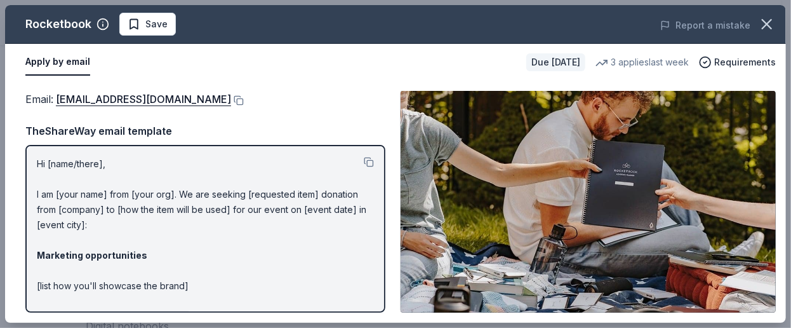
drag, startPoint x: 44, startPoint y: 197, endPoint x: 149, endPoint y: 208, distance: 105.9
click at [149, 208] on div "Hi [name/there], I am [your name] from [your org]. We are seeking [requested it…" at bounding box center [205, 229] width 360 height 168
click at [364, 167] on button at bounding box center [369, 162] width 10 height 10
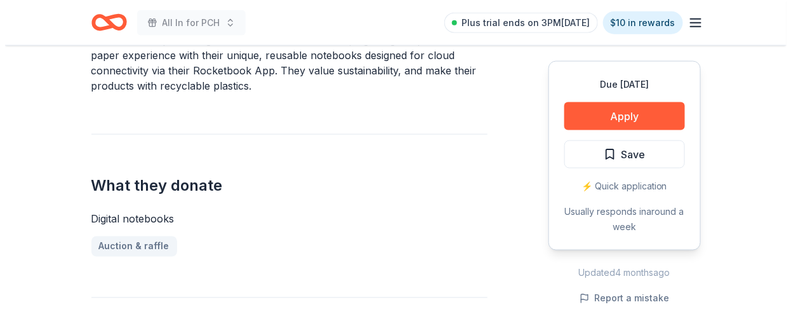
scroll to position [444, 0]
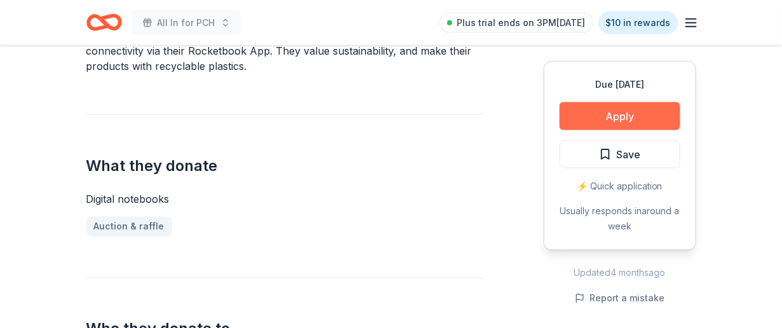
click at [611, 130] on button "Apply" at bounding box center [619, 116] width 121 height 28
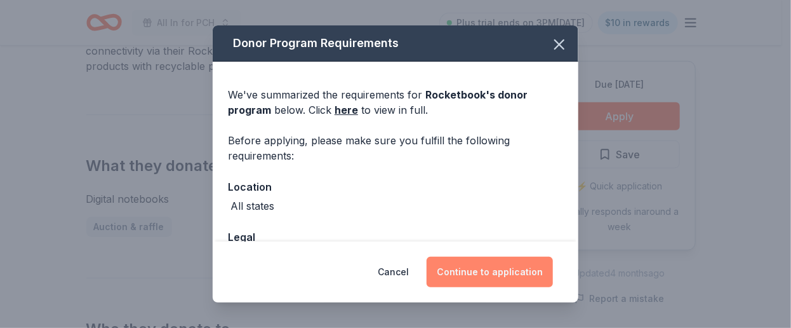
click at [545, 256] on button "Continue to application" at bounding box center [490, 271] width 126 height 30
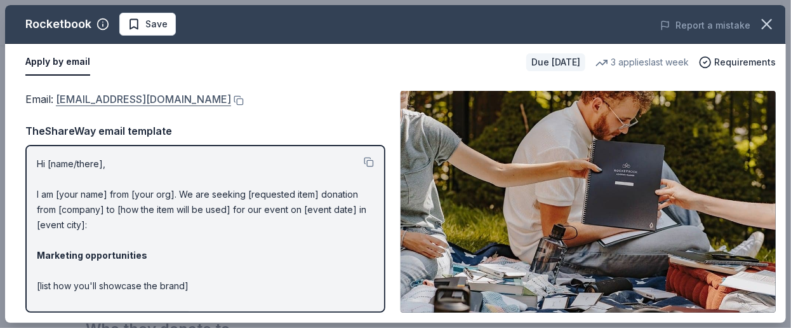
click at [231, 107] on link "communityinvolvement@getrocketbook.com" at bounding box center [143, 99] width 175 height 17
click at [353, 76] on div "Apply by email" at bounding box center [270, 62] width 491 height 27
click at [168, 32] on span "Save" at bounding box center [148, 24] width 40 height 15
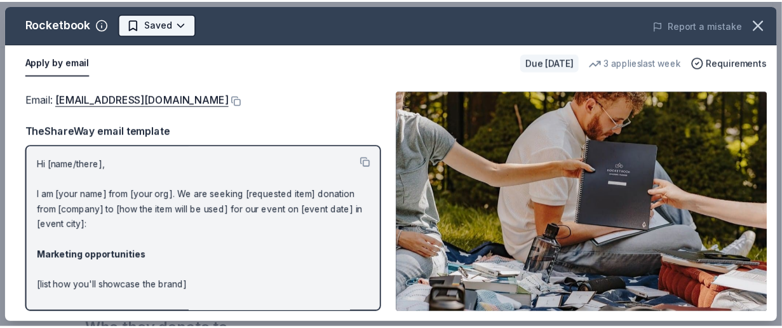
scroll to position [0, 0]
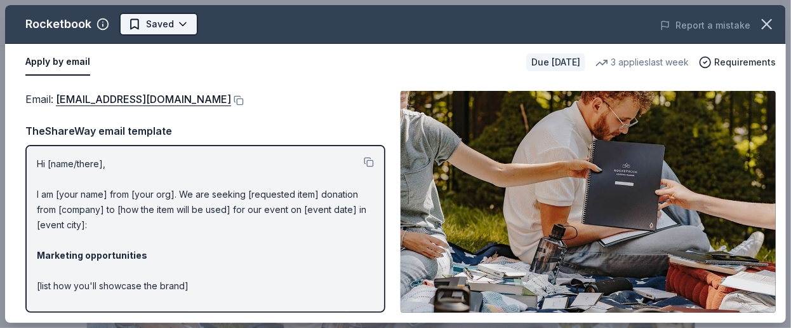
click at [210, 32] on body "All In for PCH Plus trial ends on 3PM, 10/7 $10 in rewards Due in 107 days Shar…" at bounding box center [391, 164] width 782 height 328
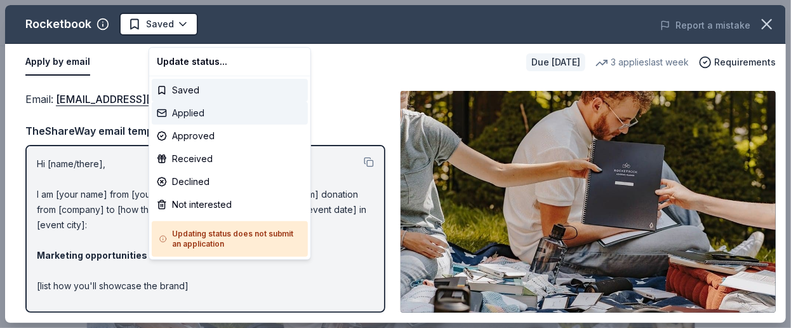
click at [204, 124] on div "Applied" at bounding box center [230, 113] width 156 height 23
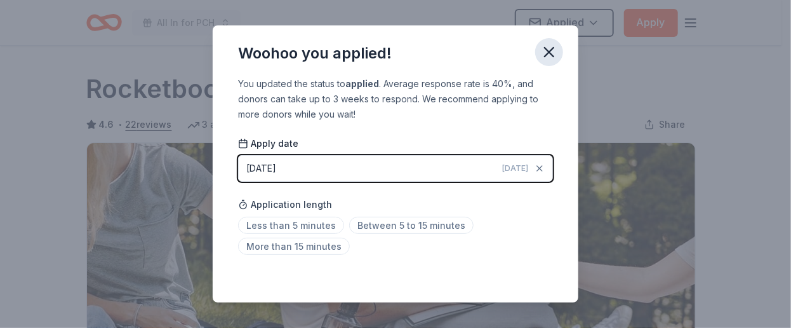
click at [563, 56] on button "button" at bounding box center [549, 52] width 28 height 28
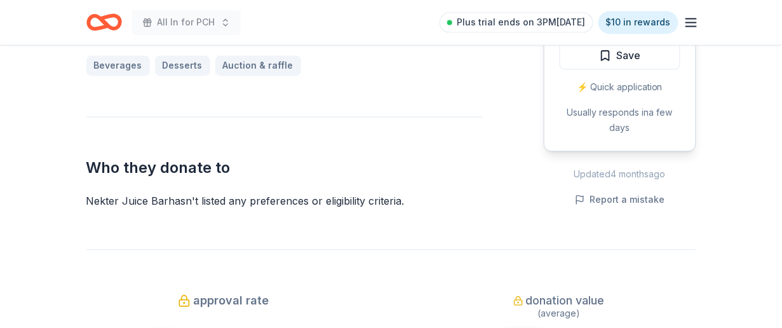
scroll to position [698, 0]
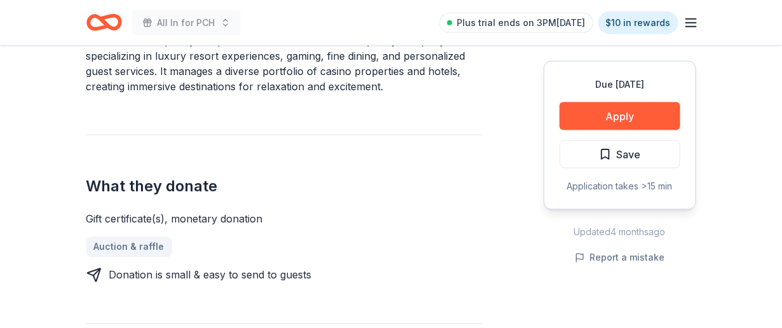
scroll to position [444, 0]
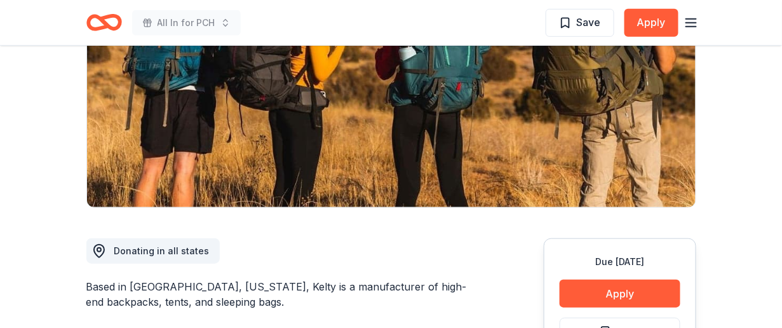
scroll to position [130, 0]
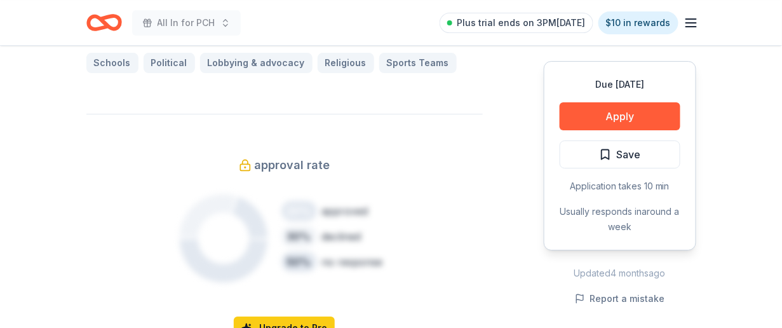
scroll to position [1143, 0]
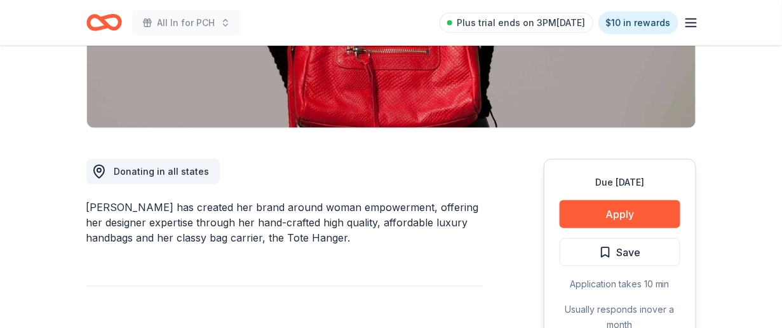
scroll to position [382, 0]
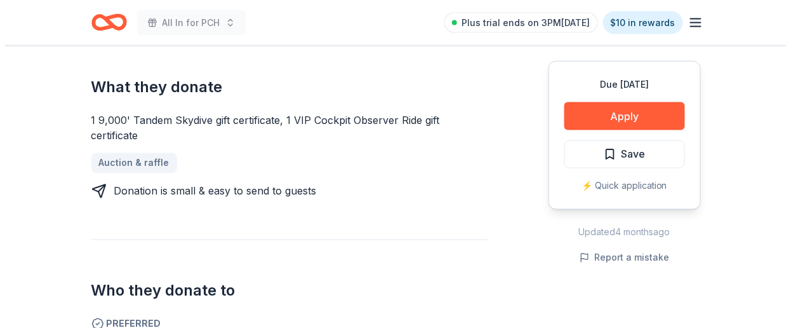
scroll to position [571, 0]
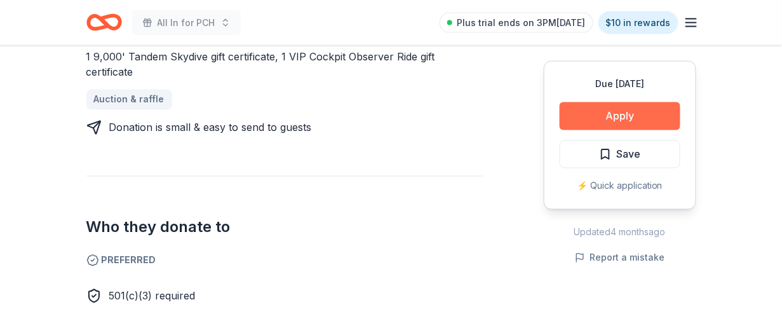
click at [592, 130] on button "Apply" at bounding box center [619, 116] width 121 height 28
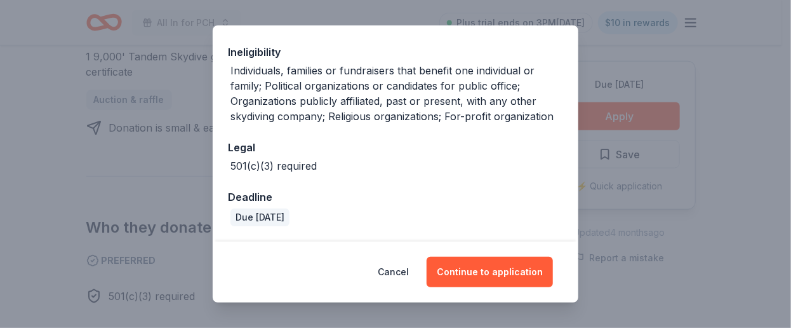
scroll to position [304, 0]
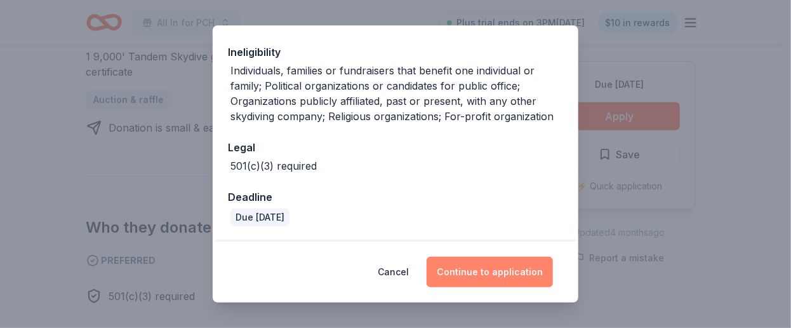
click at [524, 256] on button "Continue to application" at bounding box center [490, 271] width 126 height 30
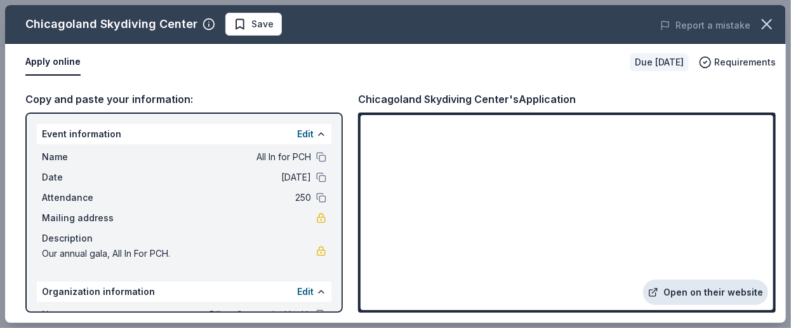
click at [663, 279] on link "Open on their website" at bounding box center [705, 291] width 125 height 25
click at [274, 32] on span "Save" at bounding box center [262, 24] width 22 height 15
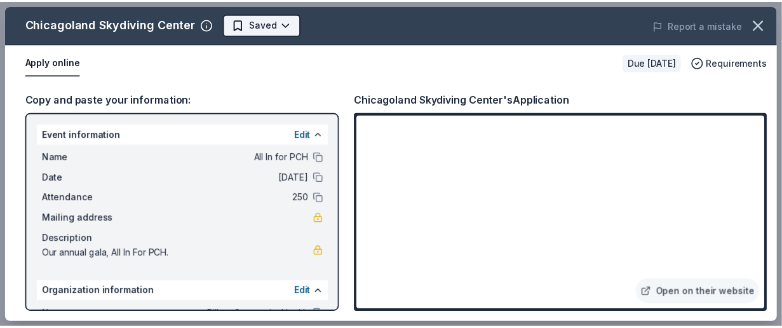
scroll to position [0, 0]
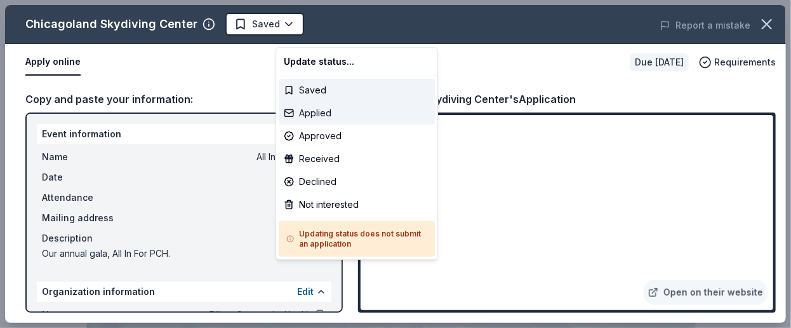
click at [313, 124] on div "Applied" at bounding box center [357, 113] width 156 height 23
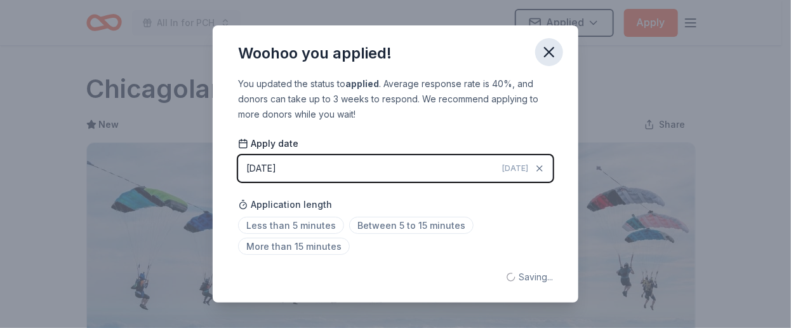
click at [554, 57] on icon "button" at bounding box center [549, 52] width 9 height 9
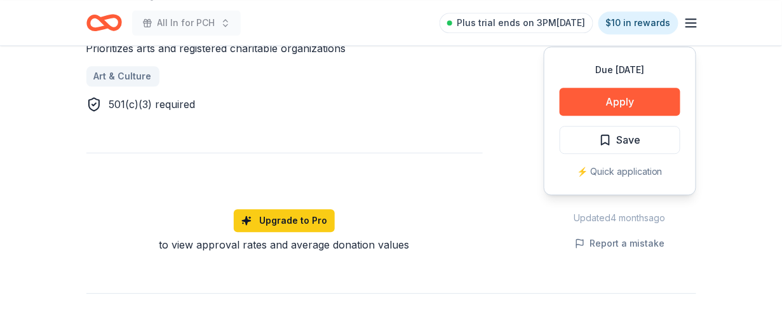
scroll to position [825, 0]
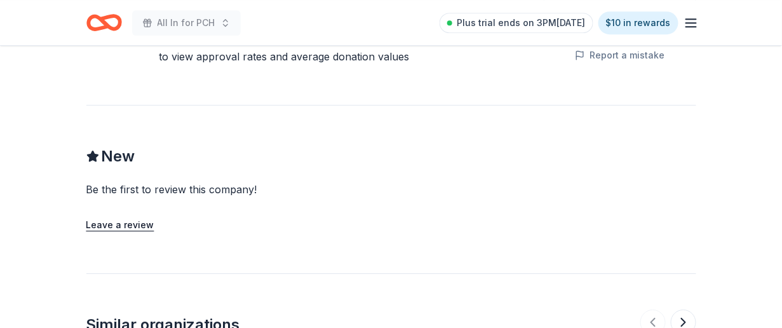
scroll to position [1143, 0]
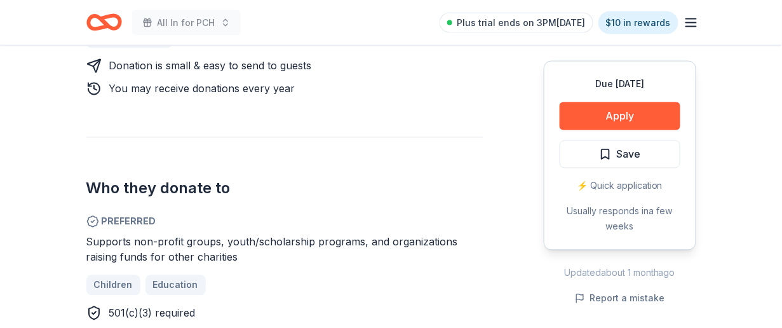
scroll to position [636, 0]
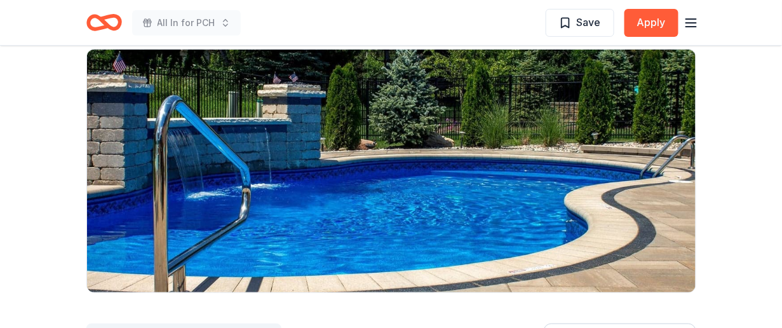
scroll to position [67, 0]
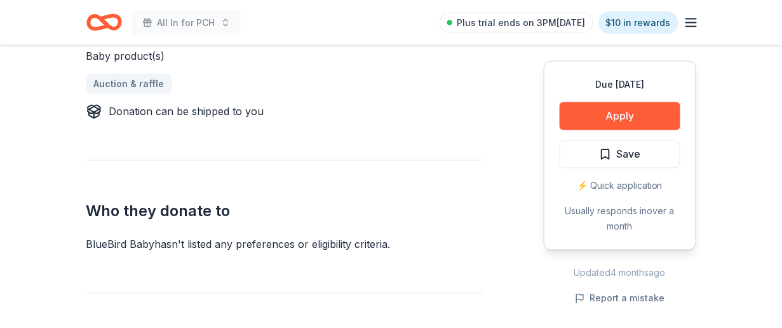
scroll to position [632, 0]
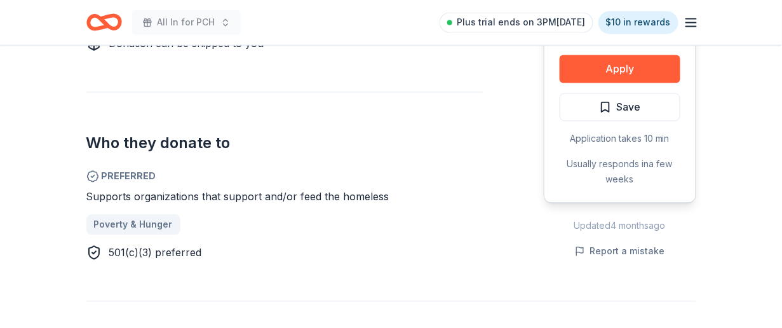
scroll to position [636, 0]
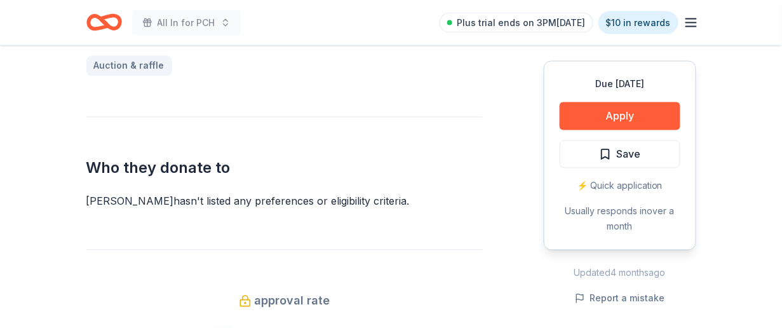
scroll to position [698, 0]
